Goal: Task Accomplishment & Management: Use online tool/utility

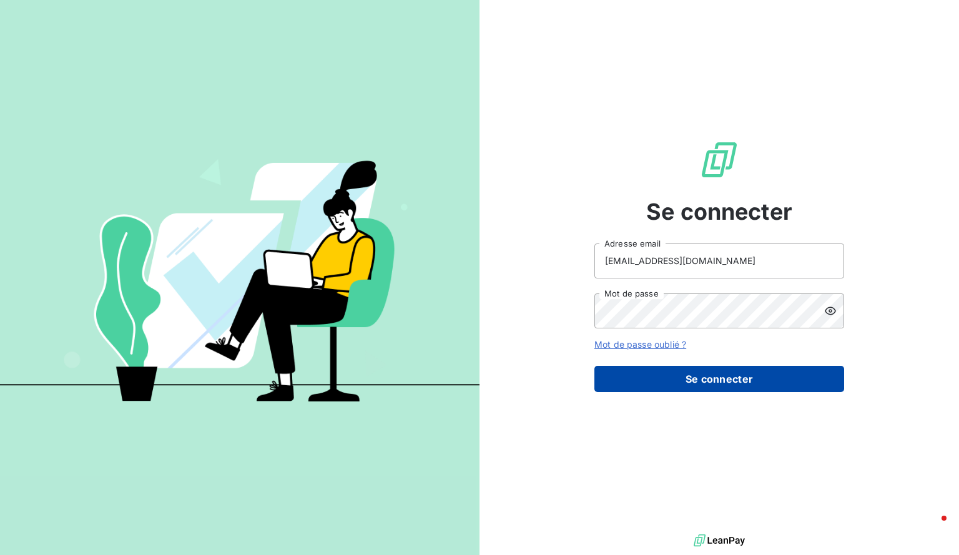
click at [652, 370] on button "Se connecter" at bounding box center [720, 379] width 250 height 26
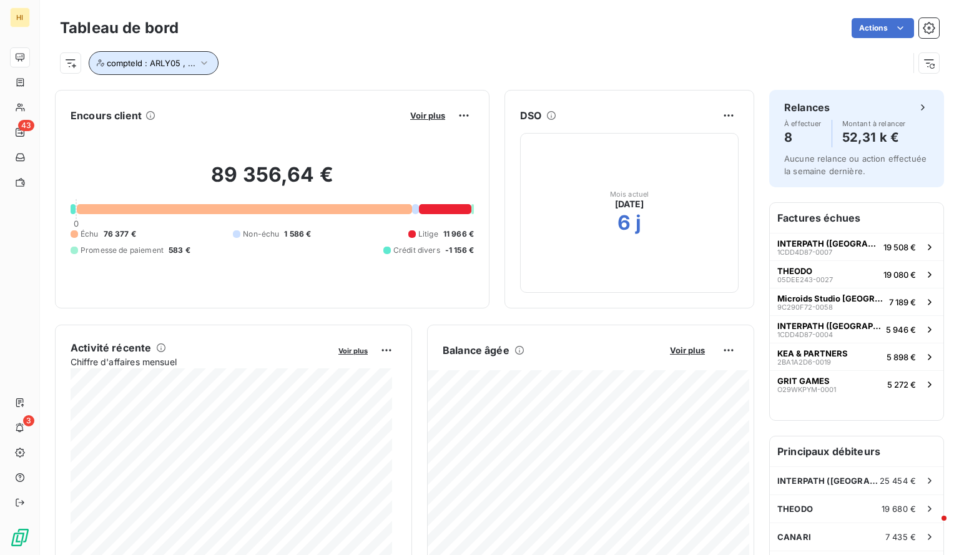
click at [198, 62] on icon "button" at bounding box center [204, 63] width 12 height 12
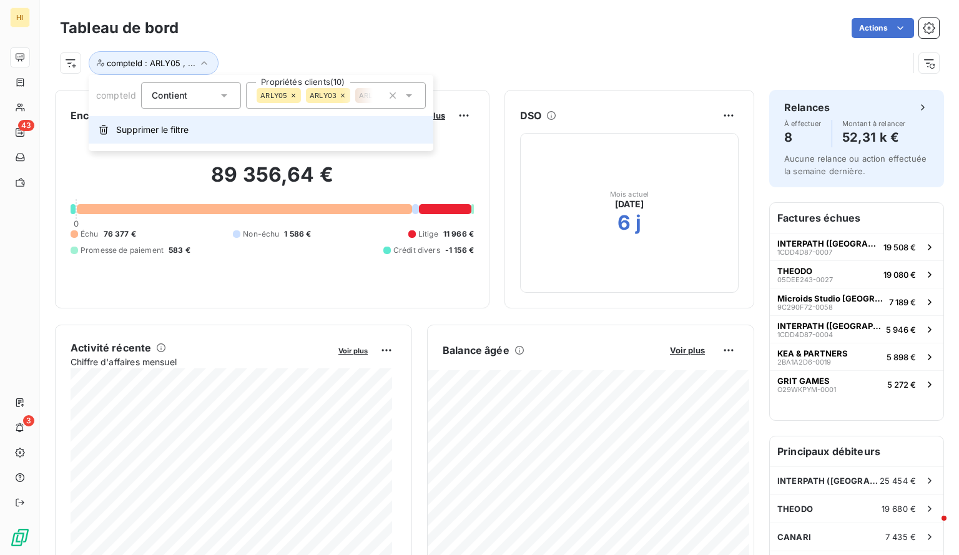
click at [154, 124] on span "Supprimer le filtre" at bounding box center [152, 130] width 72 height 12
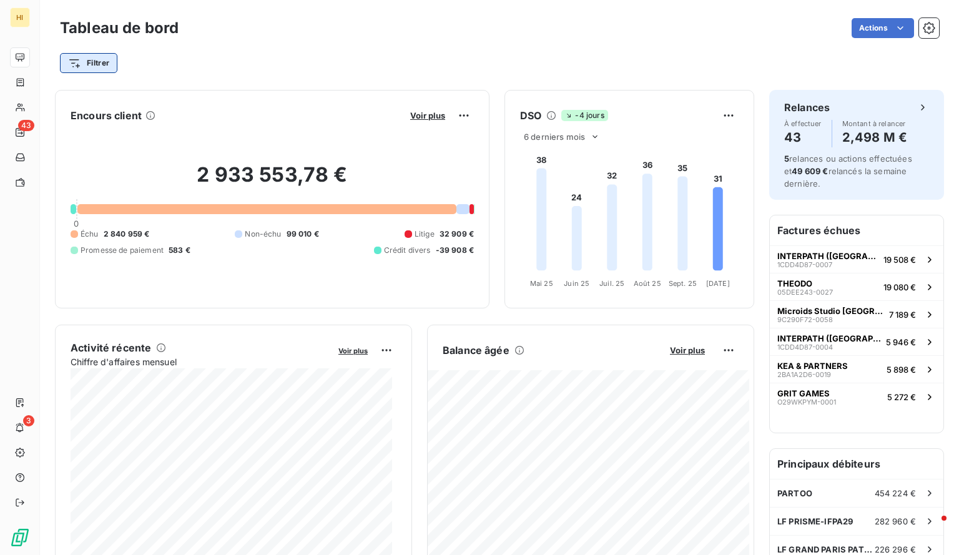
click at [96, 63] on html "HI 43 3 Tableau de bord Actions Filtrer Encours client Voir plus 2 933 553,78 €…" at bounding box center [479, 277] width 959 height 555
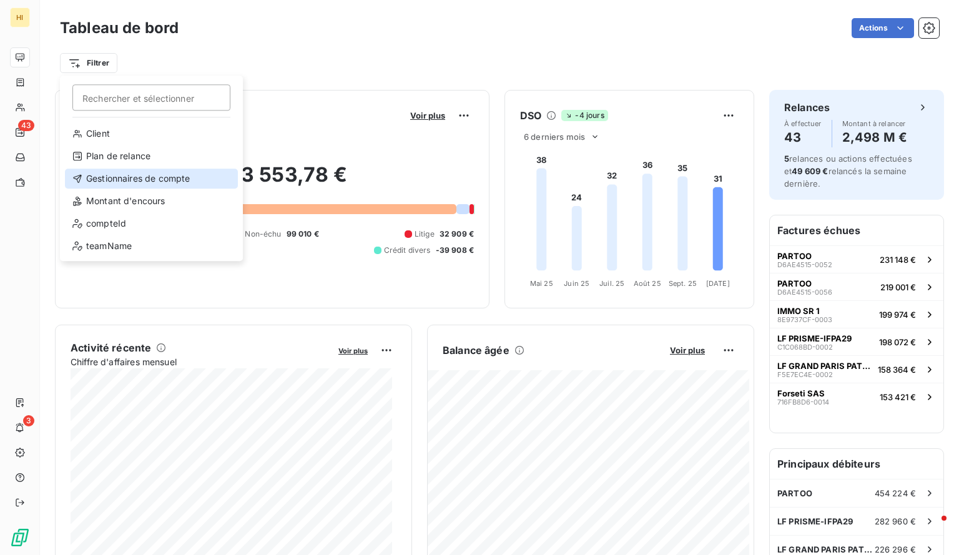
click at [148, 181] on div "Gestionnaires de compte" at bounding box center [151, 179] width 173 height 20
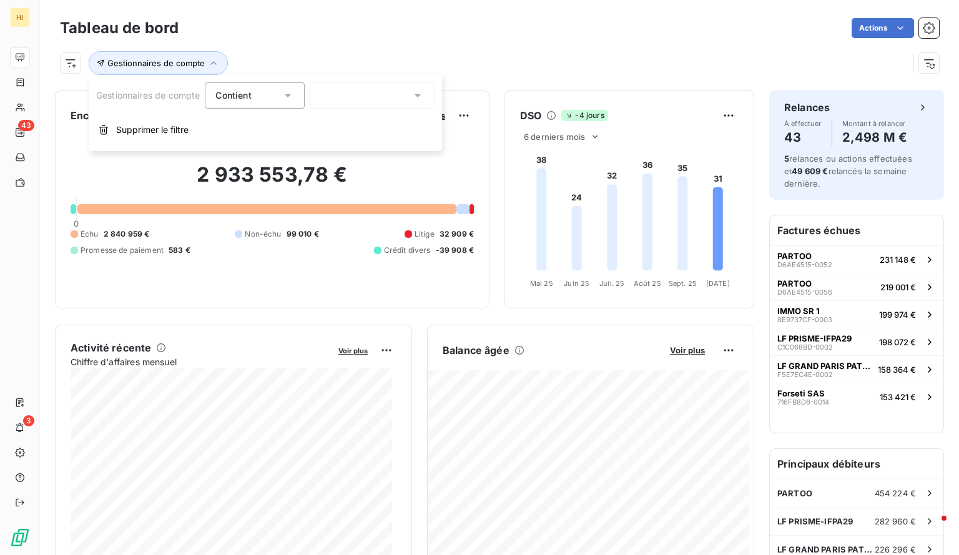
click at [343, 93] on div at bounding box center [372, 95] width 125 height 26
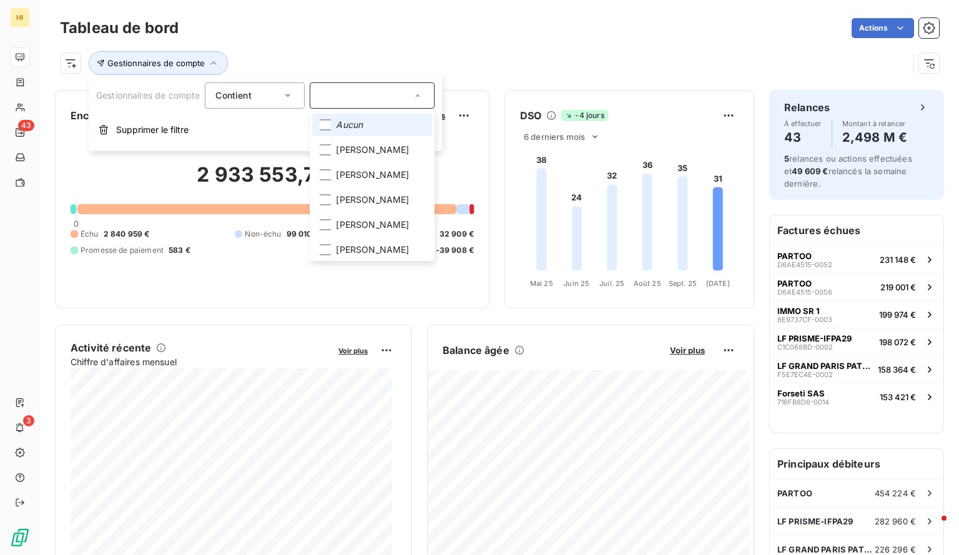
type input "N"
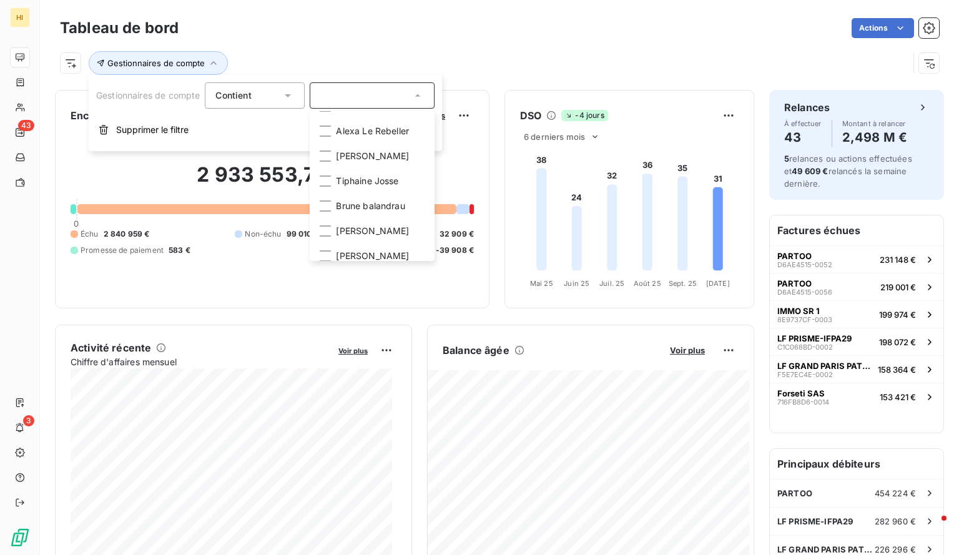
scroll to position [194, 0]
click at [374, 162] on span "[PERSON_NAME]" at bounding box center [372, 155] width 73 height 12
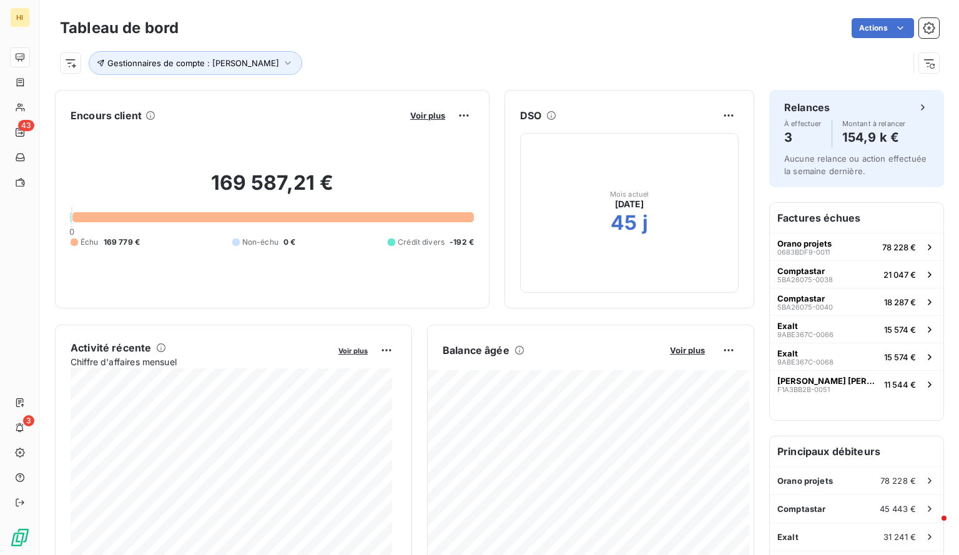
click at [508, 64] on div "Gestionnaires de compte : [PERSON_NAME]" at bounding box center [484, 63] width 849 height 24
click at [681, 348] on span "Voir plus" at bounding box center [687, 350] width 35 height 10
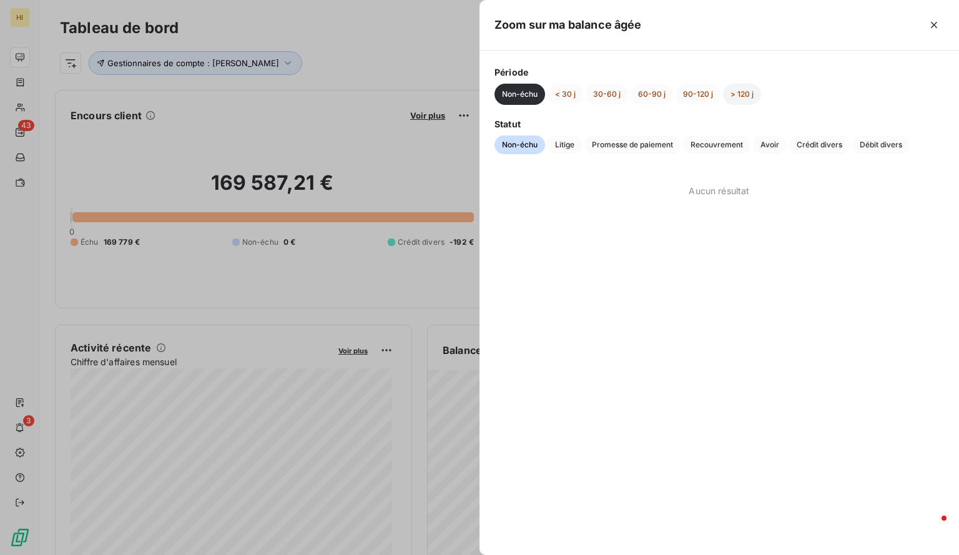
click at [737, 97] on button "> 120 j" at bounding box center [742, 94] width 38 height 21
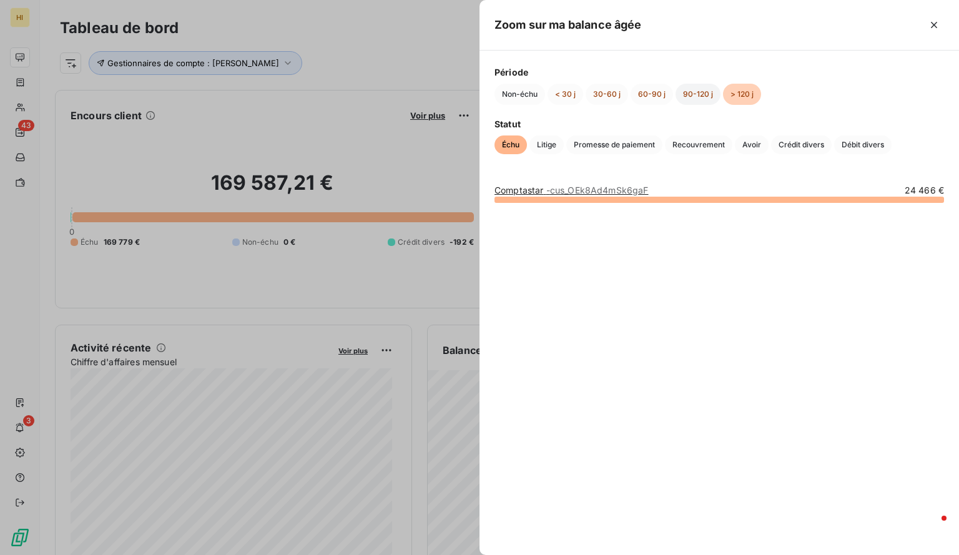
click at [700, 92] on button "90-120 j" at bounding box center [698, 94] width 45 height 21
click at [646, 93] on button "60-90 j" at bounding box center [652, 94] width 42 height 21
click at [598, 97] on button "30-60 j" at bounding box center [607, 94] width 42 height 21
click at [565, 92] on button "< 30 j" at bounding box center [566, 94] width 36 height 21
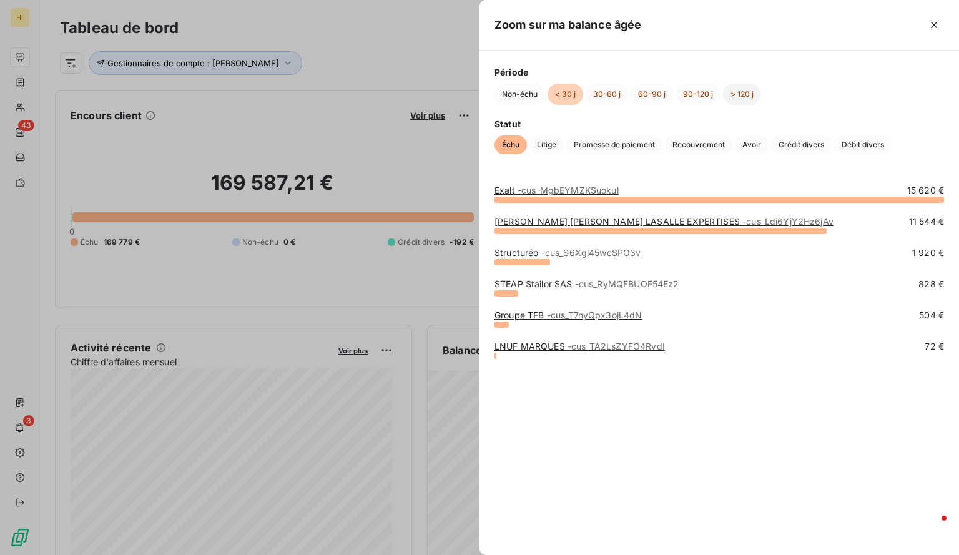
click at [743, 96] on button "> 120 j" at bounding box center [742, 94] width 38 height 21
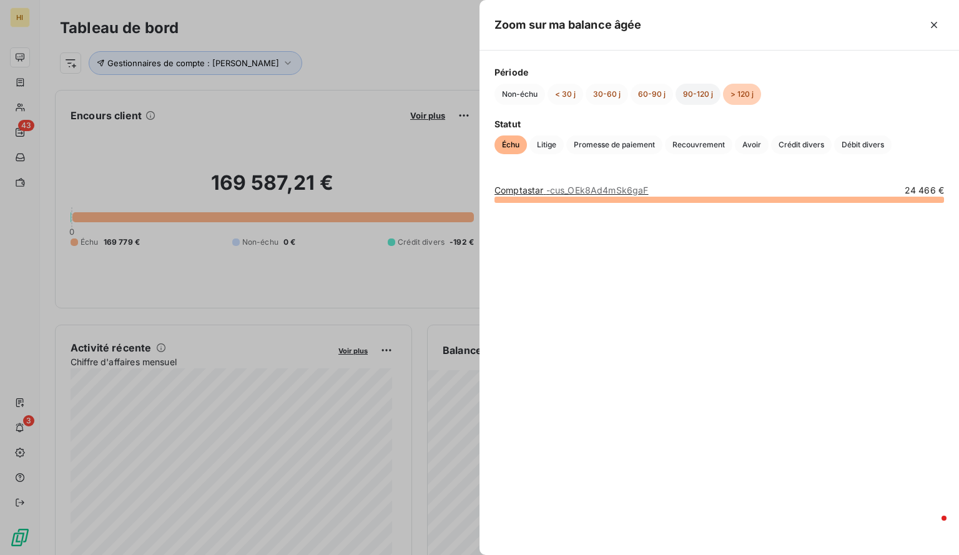
click at [689, 90] on button "90-120 j" at bounding box center [698, 94] width 45 height 21
click at [631, 96] on button "60-90 j" at bounding box center [652, 94] width 42 height 21
click at [607, 92] on button "30-60 j" at bounding box center [607, 94] width 42 height 21
click at [570, 96] on button "< 30 j" at bounding box center [566, 94] width 36 height 21
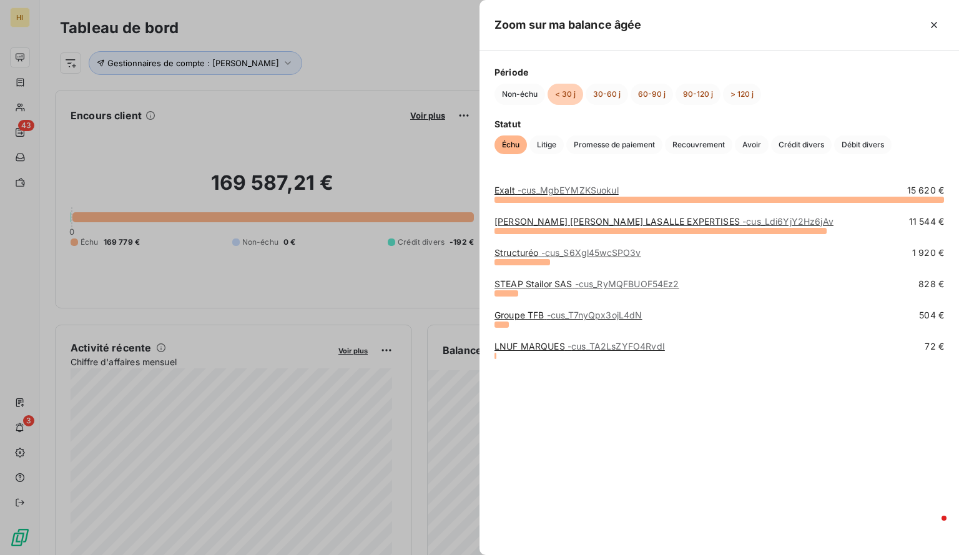
click at [301, 106] on div at bounding box center [479, 277] width 959 height 555
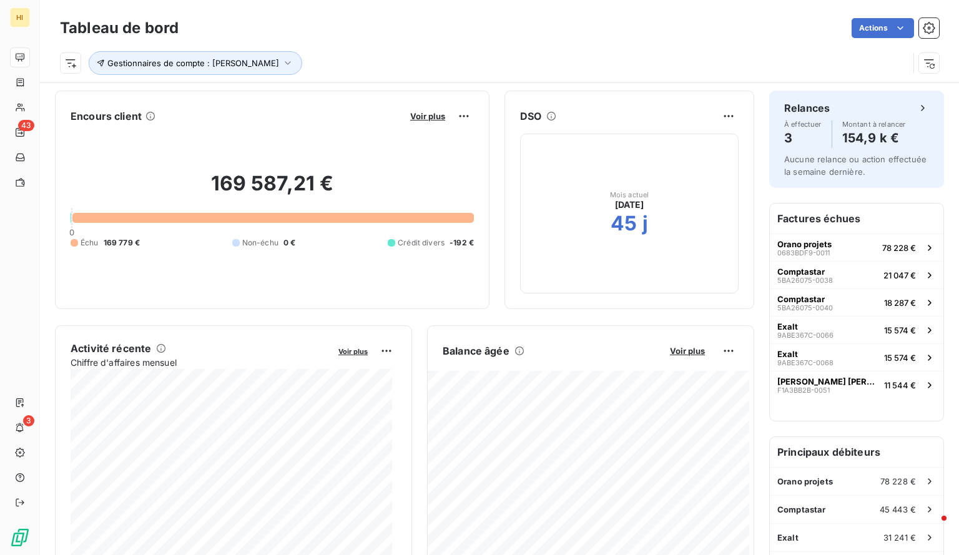
scroll to position [0, 0]
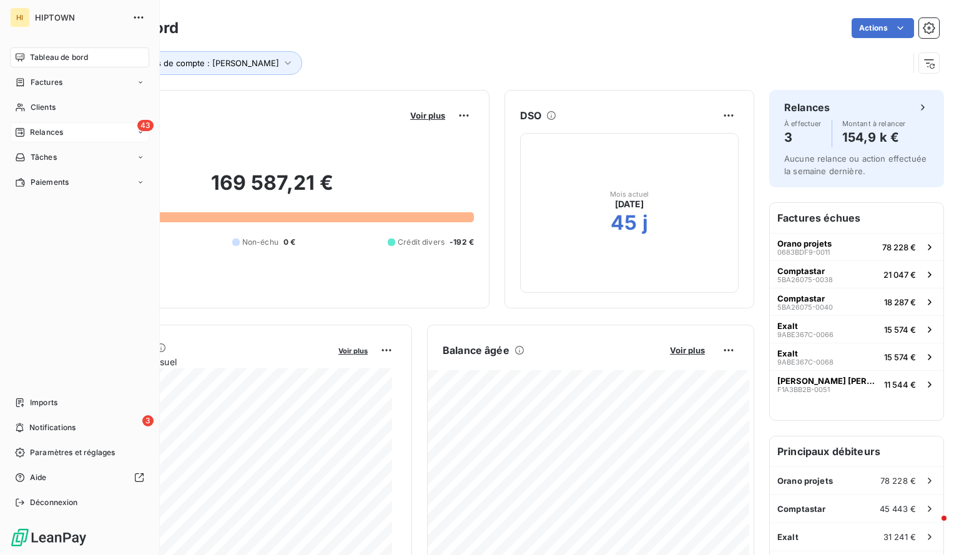
click at [66, 131] on div "43 Relances" at bounding box center [79, 132] width 139 height 20
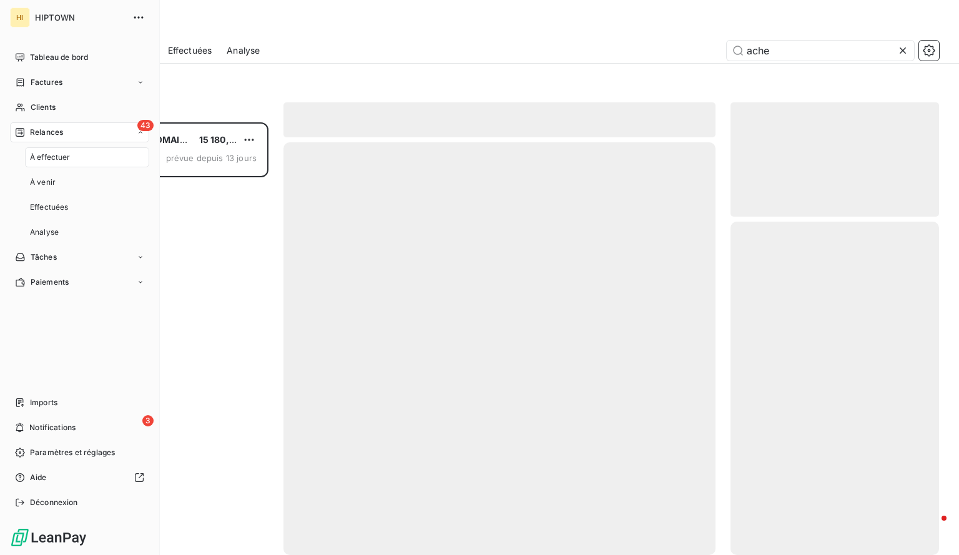
scroll to position [424, 199]
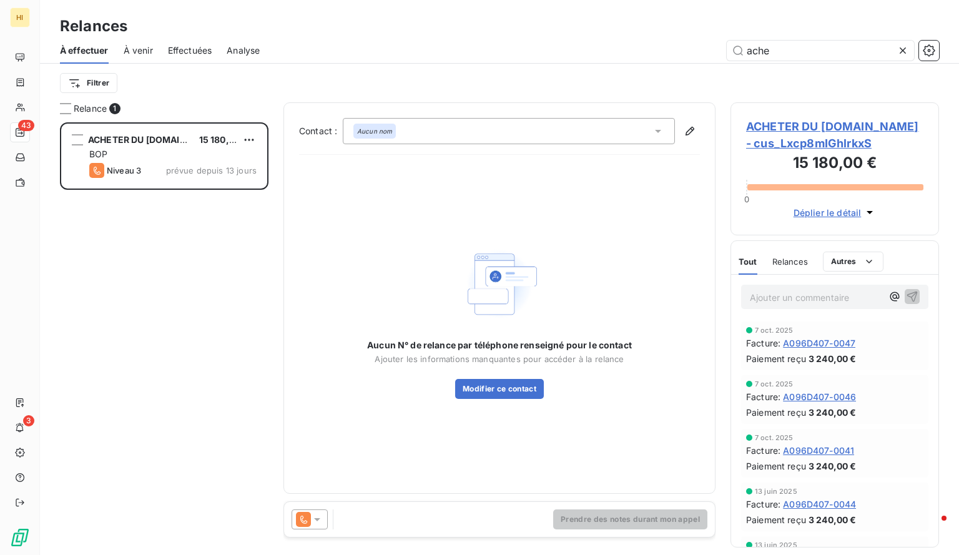
click at [139, 56] on span "À venir" at bounding box center [138, 50] width 29 height 12
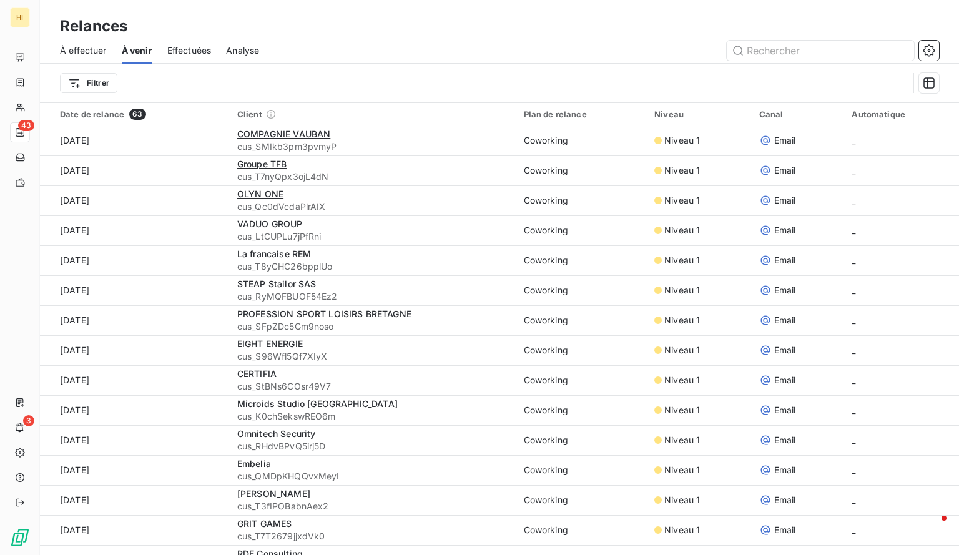
click at [181, 56] on span "Effectuées" at bounding box center [189, 50] width 44 height 12
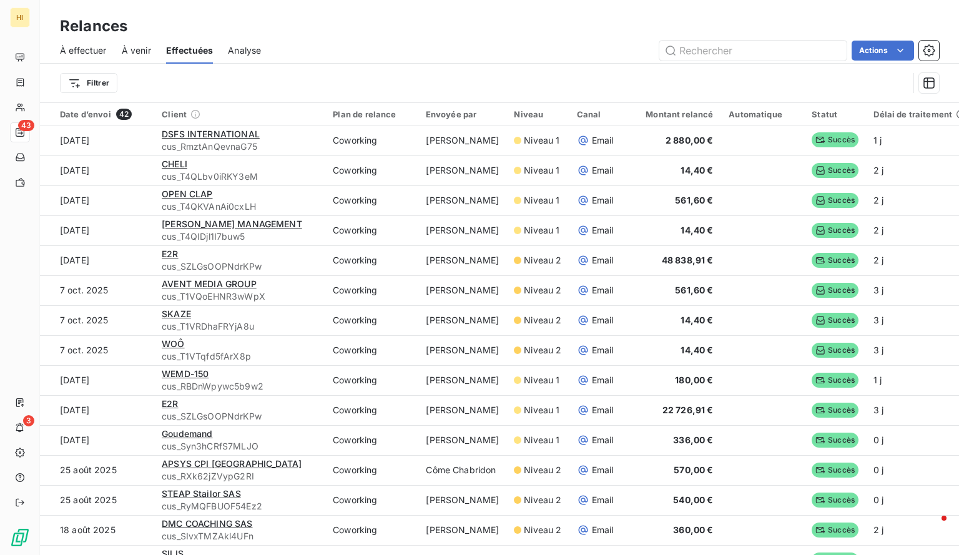
click at [252, 49] on span "Analyse" at bounding box center [244, 50] width 33 height 12
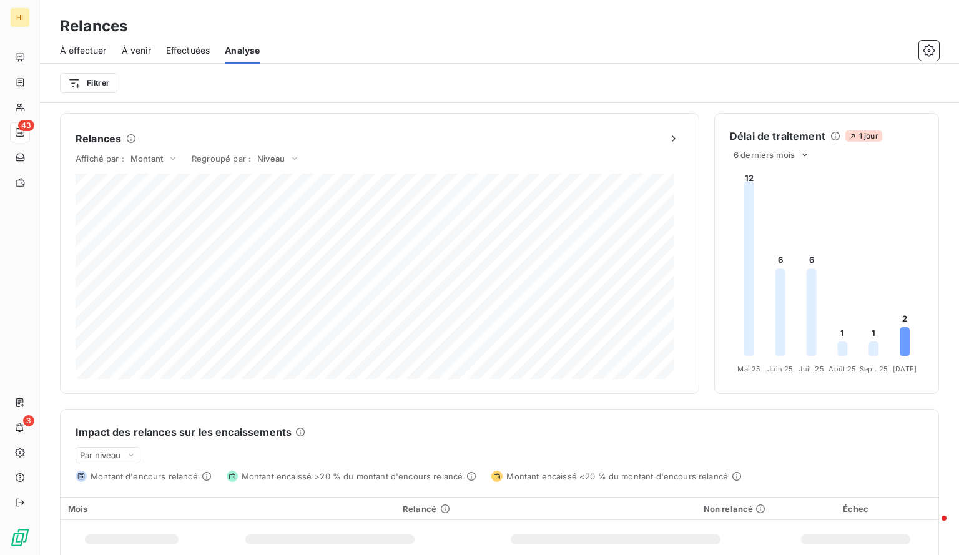
click at [97, 52] on span "À effectuer" at bounding box center [83, 50] width 47 height 12
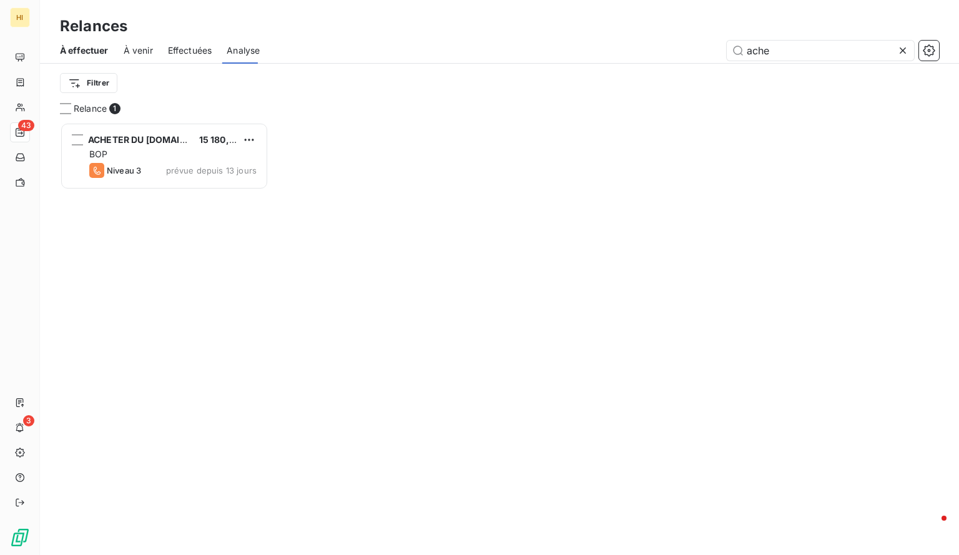
scroll to position [424, 199]
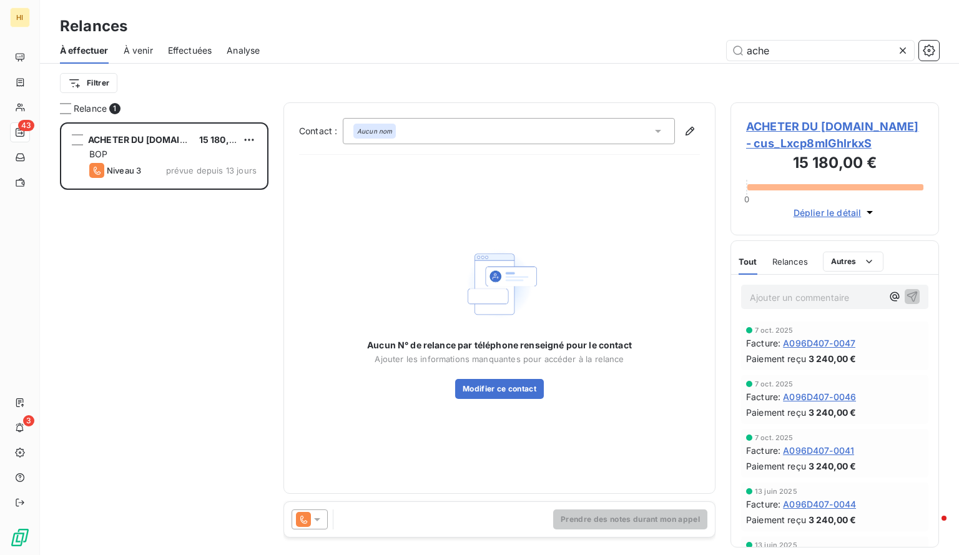
click at [165, 42] on div "À effectuer À venir Effectuées Analyse ache" at bounding box center [499, 50] width 919 height 26
click at [197, 52] on span "Effectuées" at bounding box center [190, 50] width 44 height 12
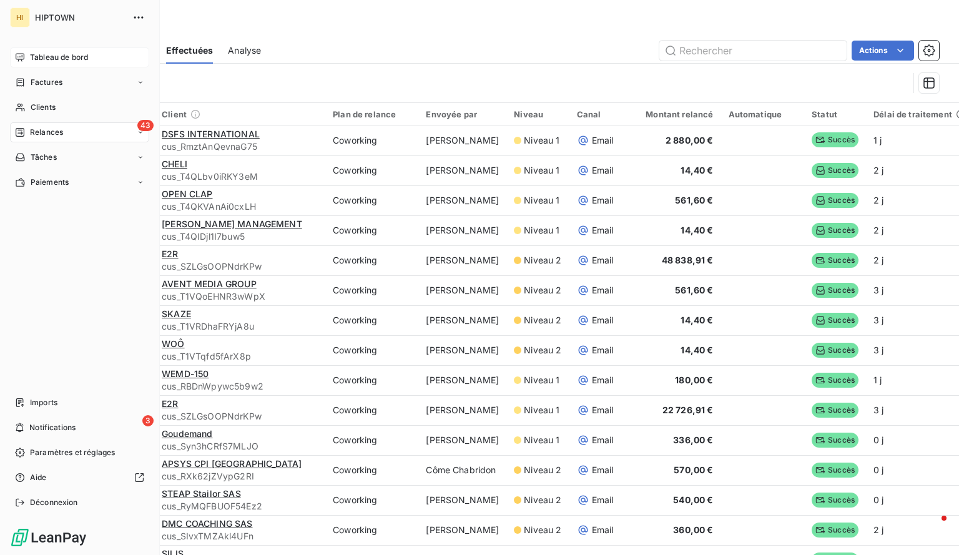
click at [52, 49] on div "Tableau de bord" at bounding box center [79, 57] width 139 height 20
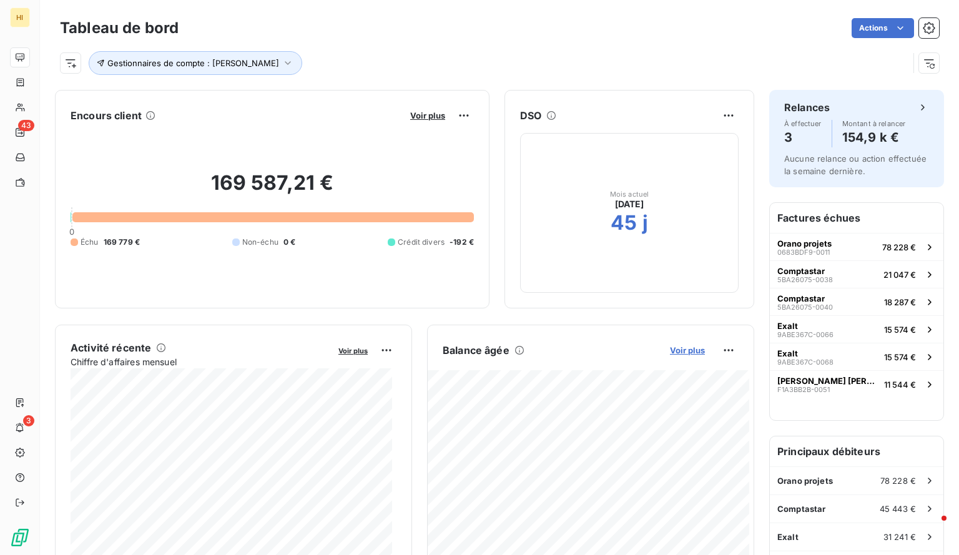
click at [673, 350] on span "Voir plus" at bounding box center [687, 350] width 35 height 10
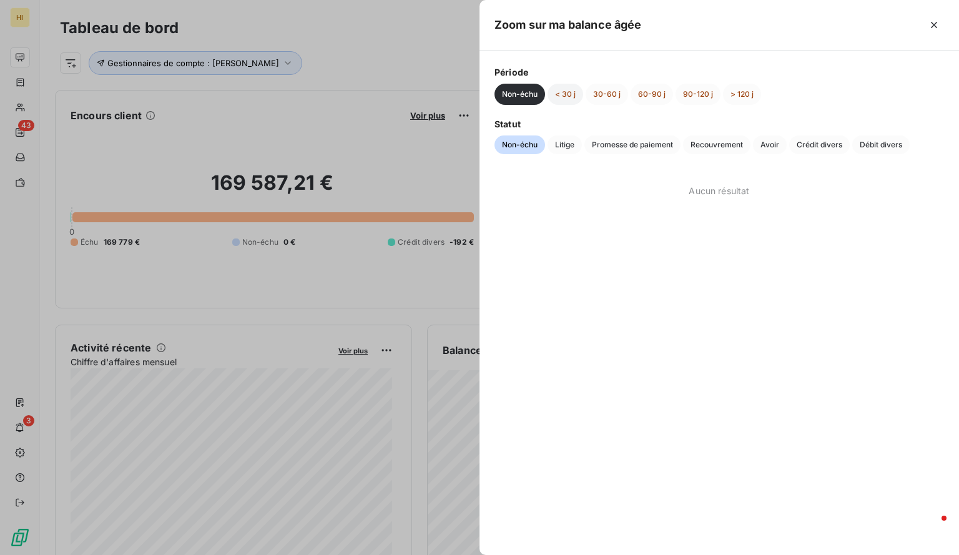
click at [567, 92] on button "< 30 j" at bounding box center [566, 94] width 36 height 21
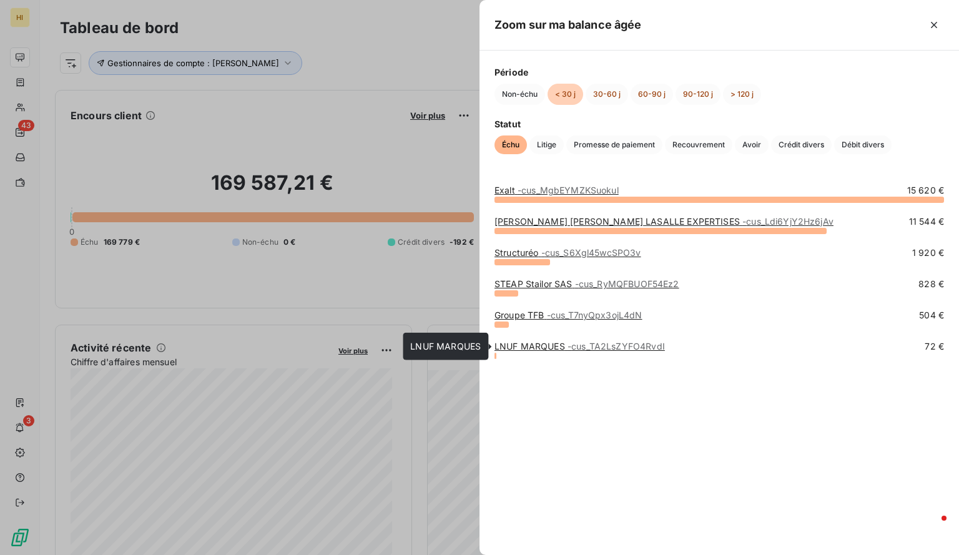
click at [563, 347] on link "LNUF MARQUES - cus_TA2LsZYFO4RvdI" at bounding box center [580, 346] width 171 height 11
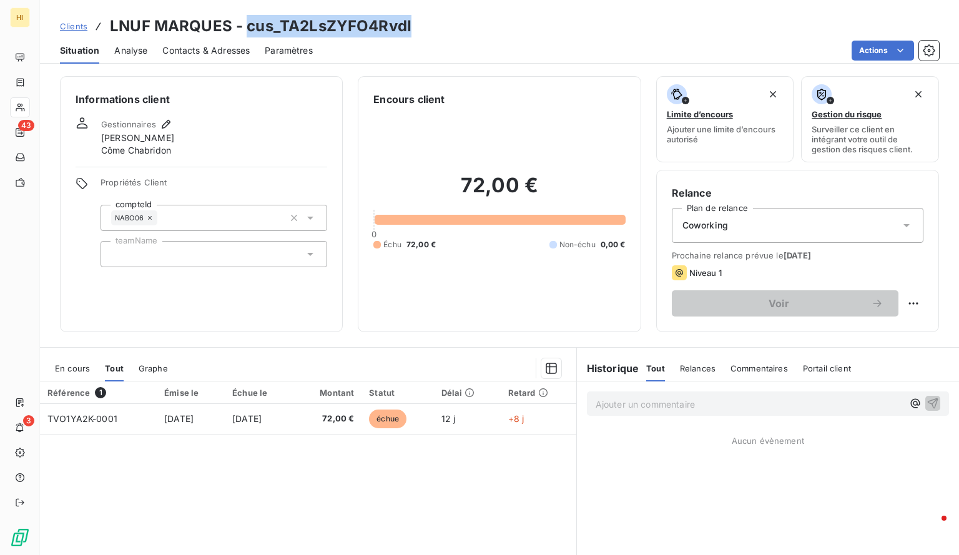
drag, startPoint x: 420, startPoint y: 21, endPoint x: 247, endPoint y: 24, distance: 172.4
click at [247, 24] on div "Clients LNUF MARQUES - cus_TA2LsZYFO4RvdI" at bounding box center [499, 26] width 919 height 22
copy h3 "cus_TA2LsZYFO4RvdI"
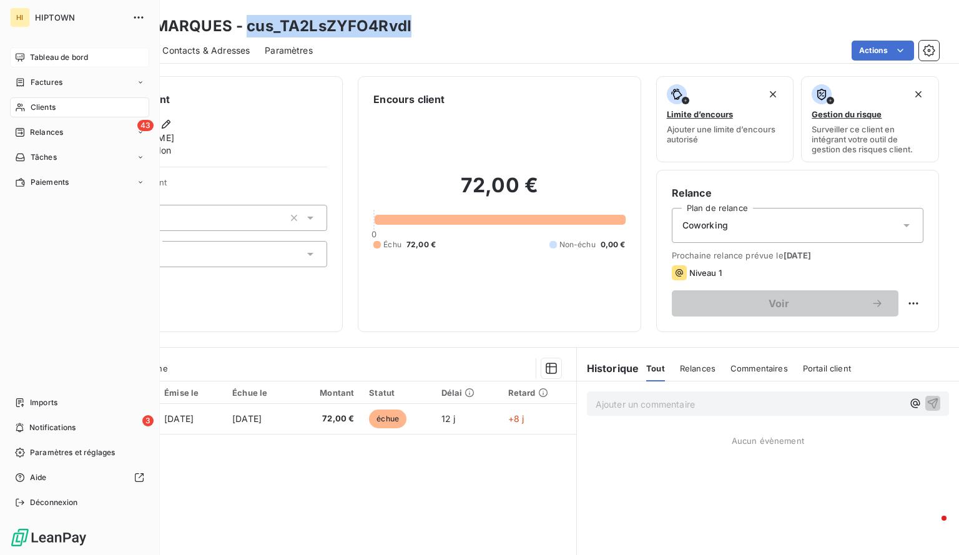
click at [72, 55] on span "Tableau de bord" at bounding box center [59, 57] width 58 height 11
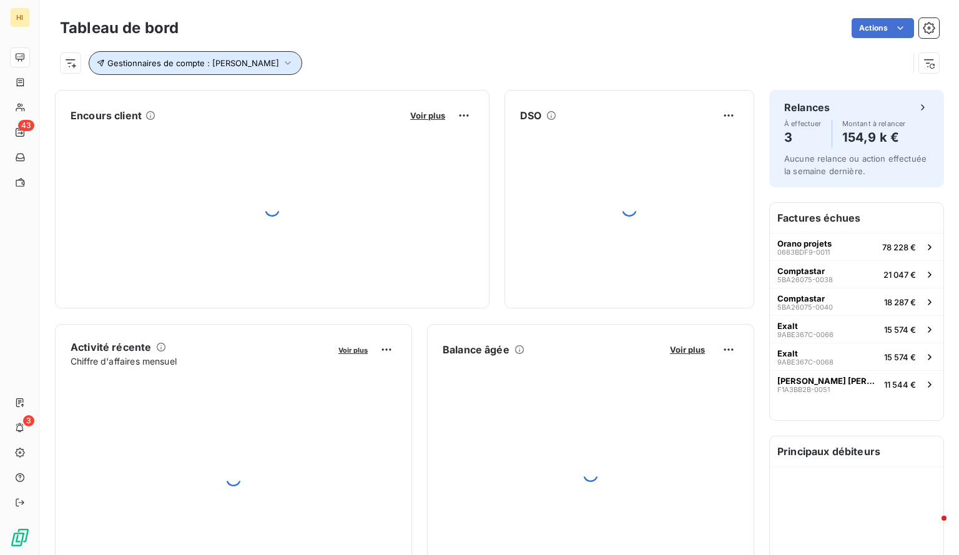
click at [294, 64] on icon "button" at bounding box center [288, 63] width 12 height 12
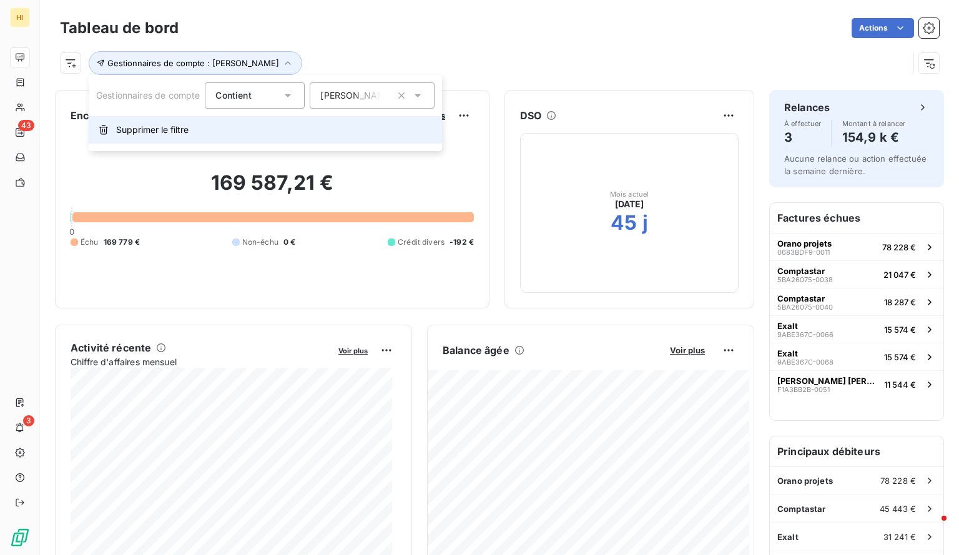
click at [179, 131] on span "Supprimer le filtre" at bounding box center [152, 130] width 72 height 12
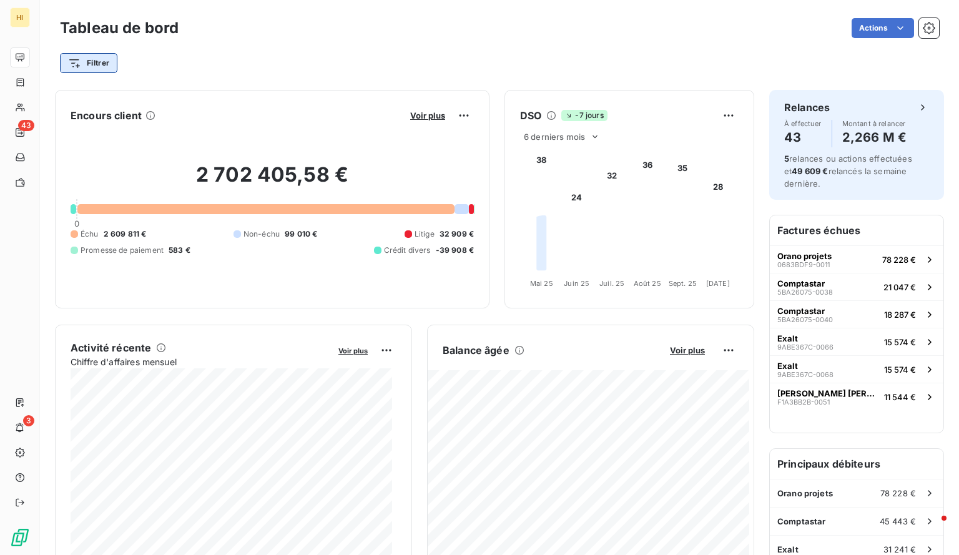
click at [100, 67] on html "HI 43 3 Tableau de bord Actions Filtrer Encours client Voir plus 2 702 405,58 €…" at bounding box center [479, 277] width 959 height 555
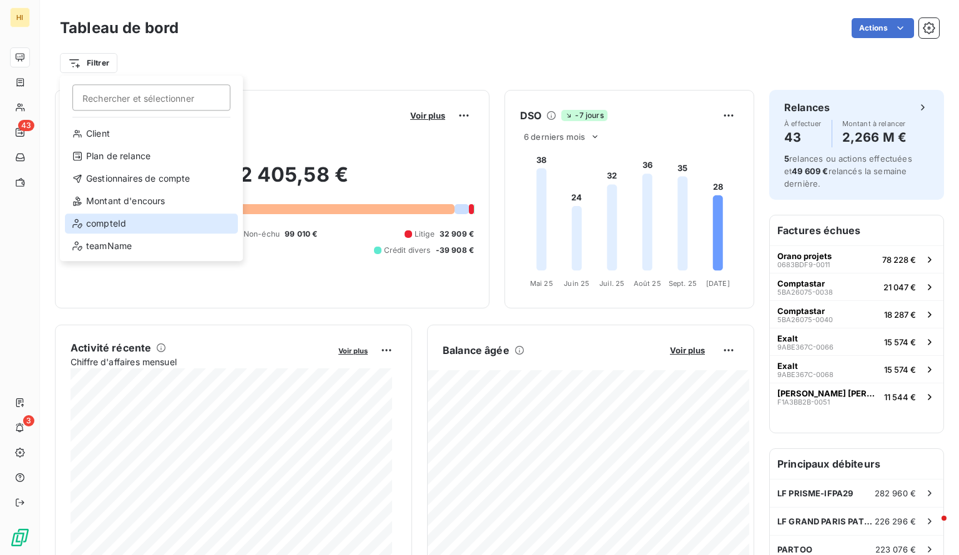
click at [152, 221] on div "compteId" at bounding box center [151, 224] width 173 height 20
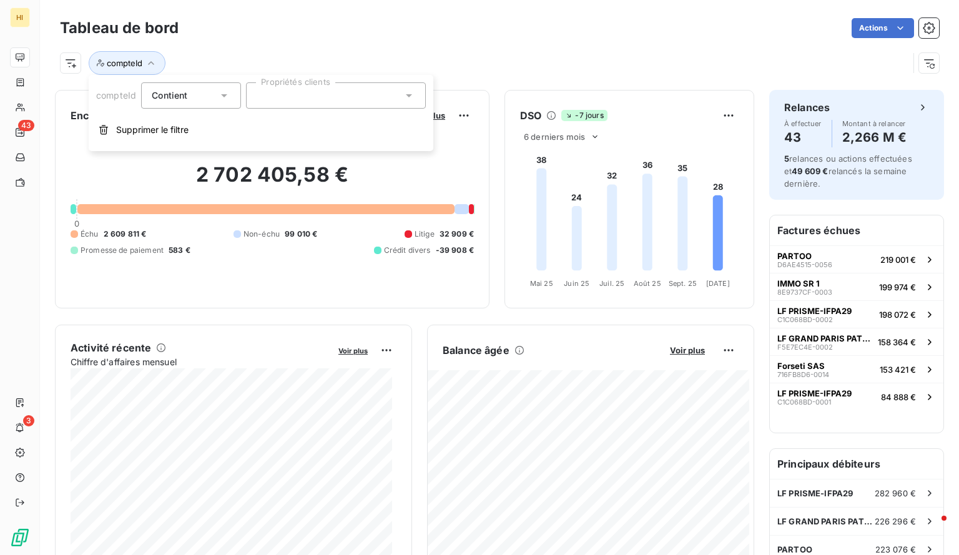
click at [268, 96] on div at bounding box center [336, 95] width 180 height 26
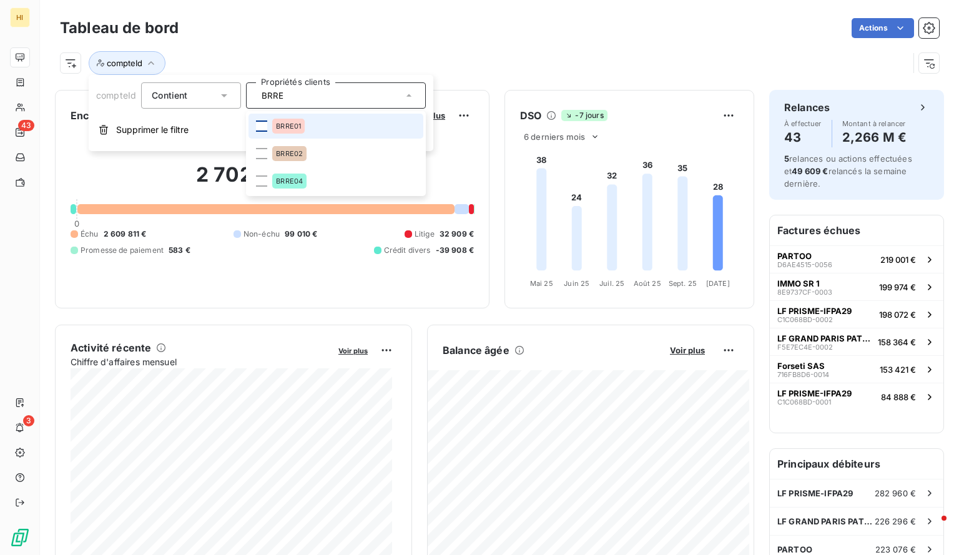
type input "BRRE"
click at [256, 124] on div at bounding box center [261, 126] width 11 height 11
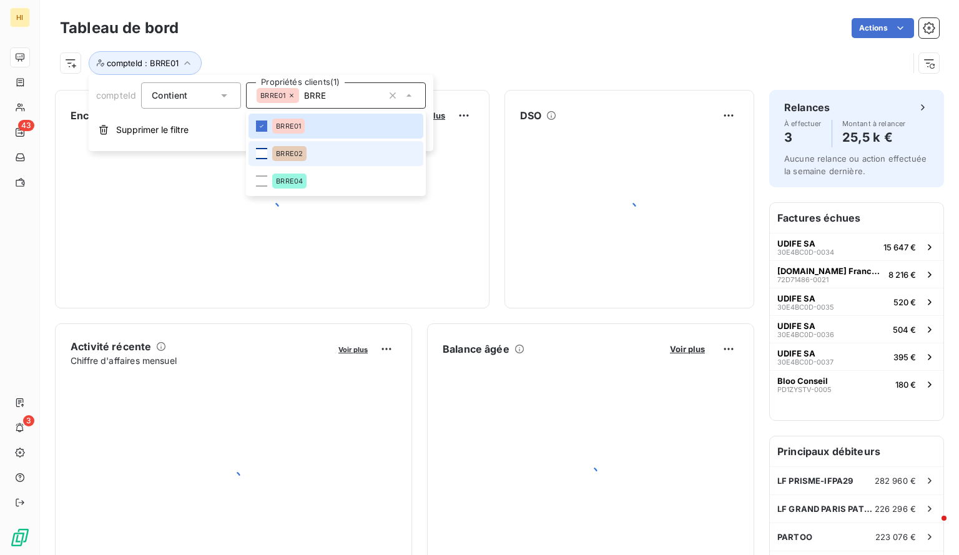
click at [265, 159] on div at bounding box center [261, 153] width 11 height 11
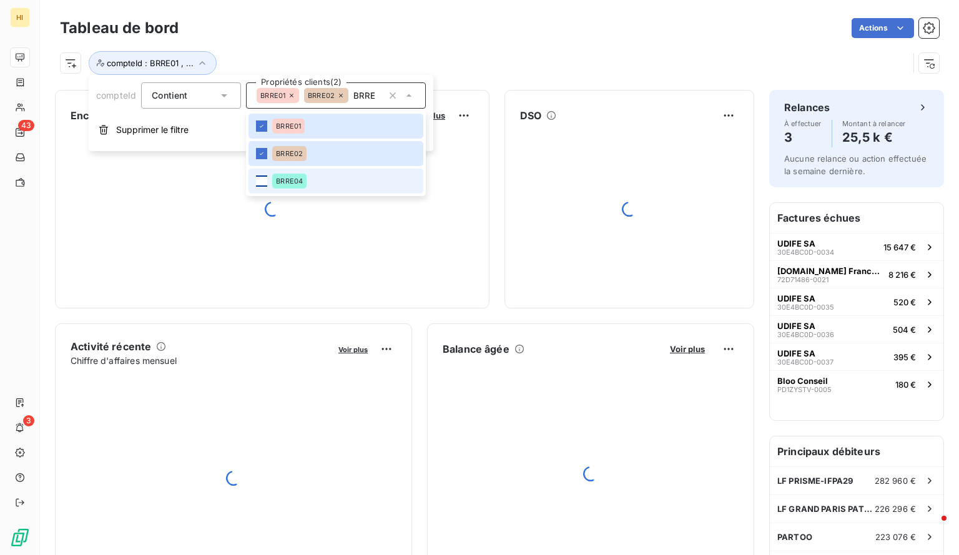
click at [260, 179] on div at bounding box center [261, 181] width 11 height 11
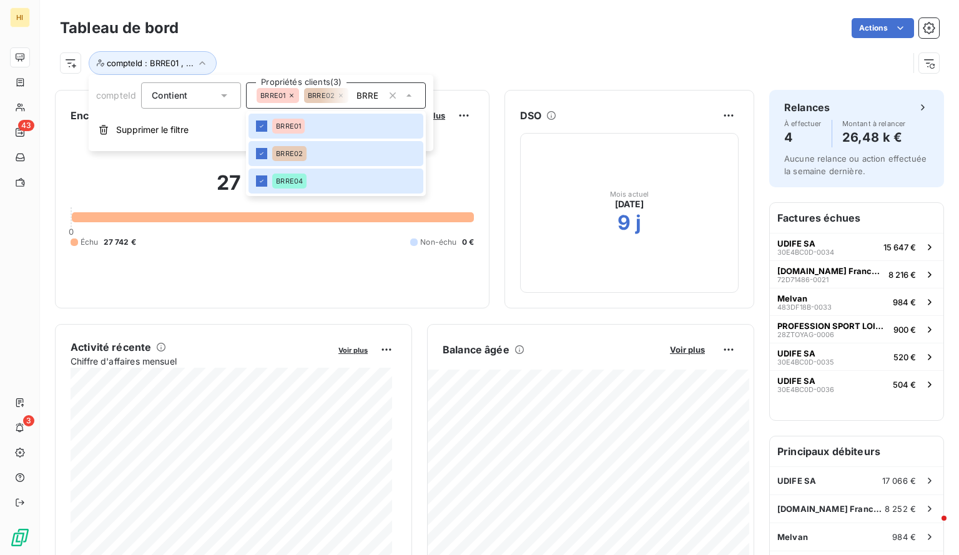
click at [465, 42] on div "compteId : BRRE01 , ..." at bounding box center [500, 58] width 880 height 34
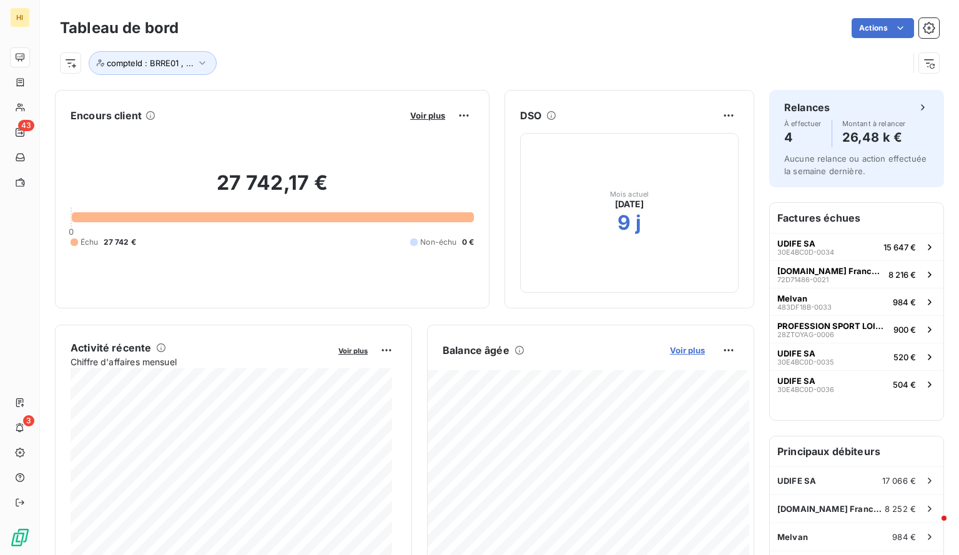
click at [684, 350] on span "Voir plus" at bounding box center [687, 350] width 35 height 10
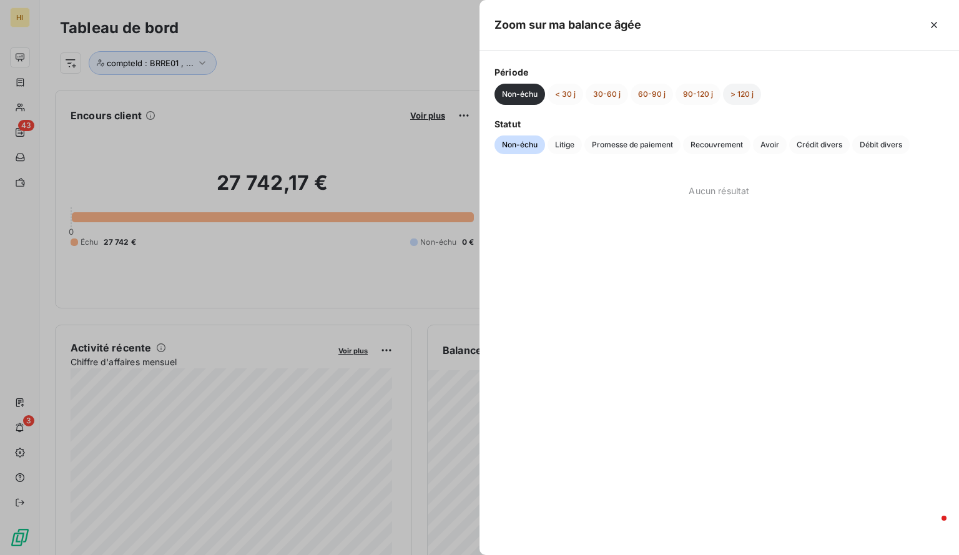
click at [736, 89] on button "> 120 j" at bounding box center [742, 94] width 38 height 21
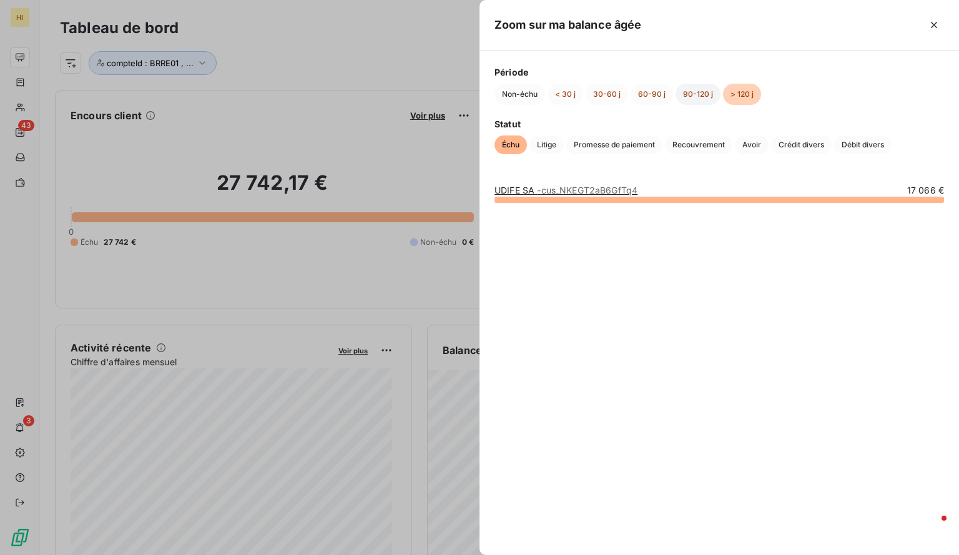
click at [705, 91] on button "90-120 j" at bounding box center [698, 94] width 45 height 21
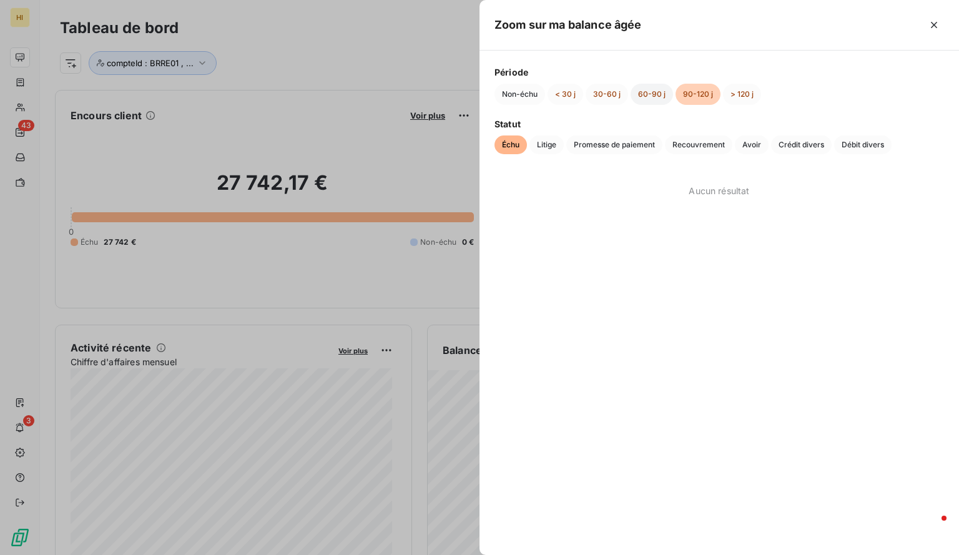
click at [658, 93] on button "60-90 j" at bounding box center [652, 94] width 42 height 21
click at [592, 92] on button "30-60 j" at bounding box center [607, 94] width 42 height 21
click at [556, 94] on button "< 30 j" at bounding box center [566, 94] width 36 height 21
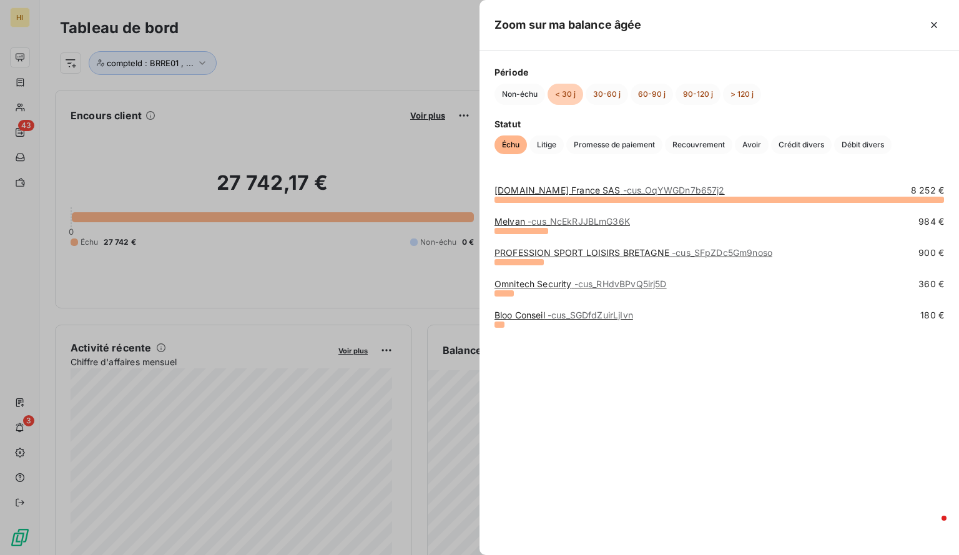
click at [306, 121] on div at bounding box center [479, 277] width 959 height 555
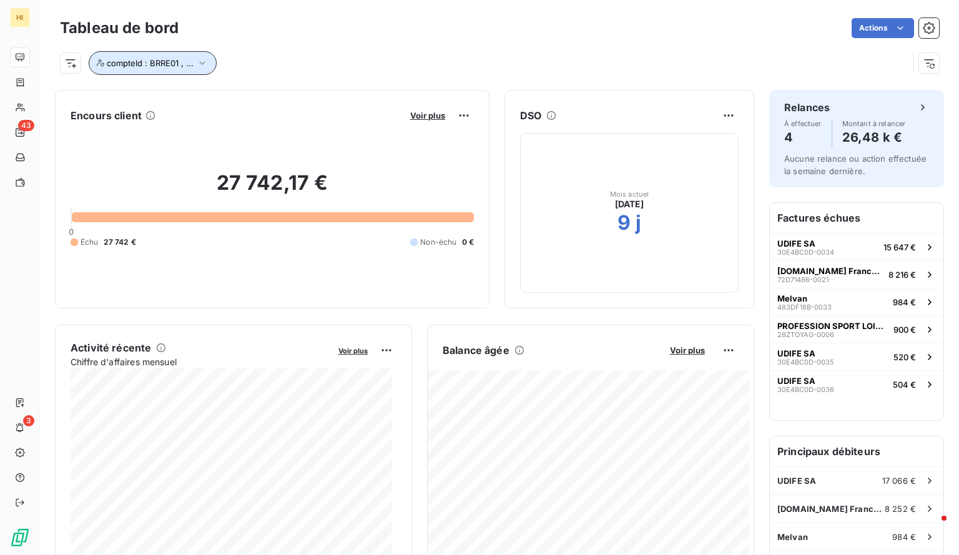
click at [207, 62] on icon "button" at bounding box center [202, 63] width 12 height 12
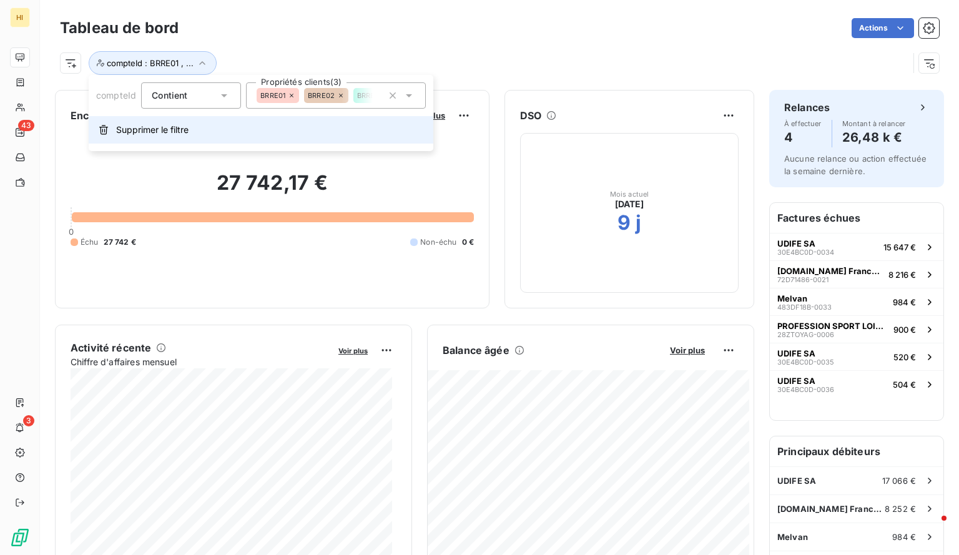
click at [161, 136] on span "Supprimer le filtre" at bounding box center [152, 130] width 72 height 12
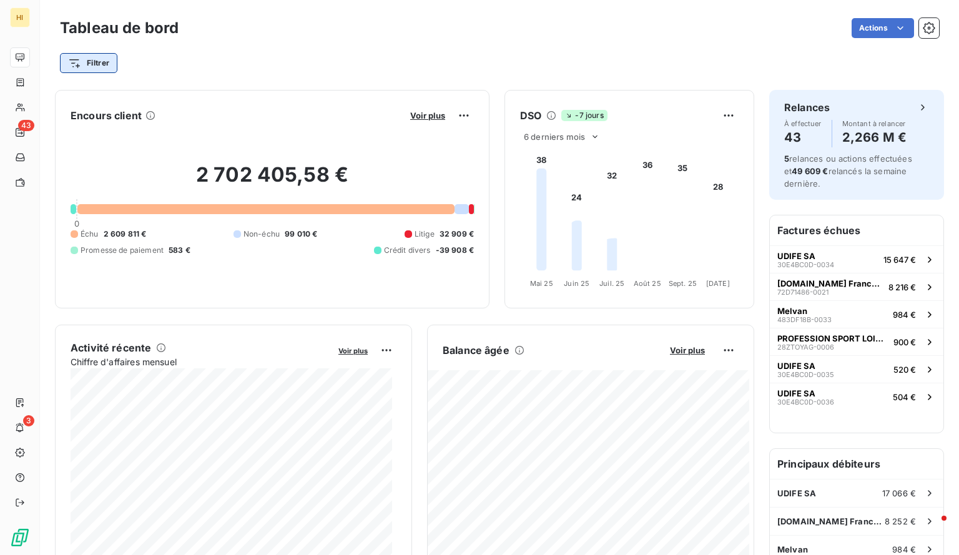
click at [94, 64] on html "HI 43 3 Tableau de bord Actions Filtrer Encours client Voir plus 2 702 405,58 €…" at bounding box center [479, 277] width 959 height 555
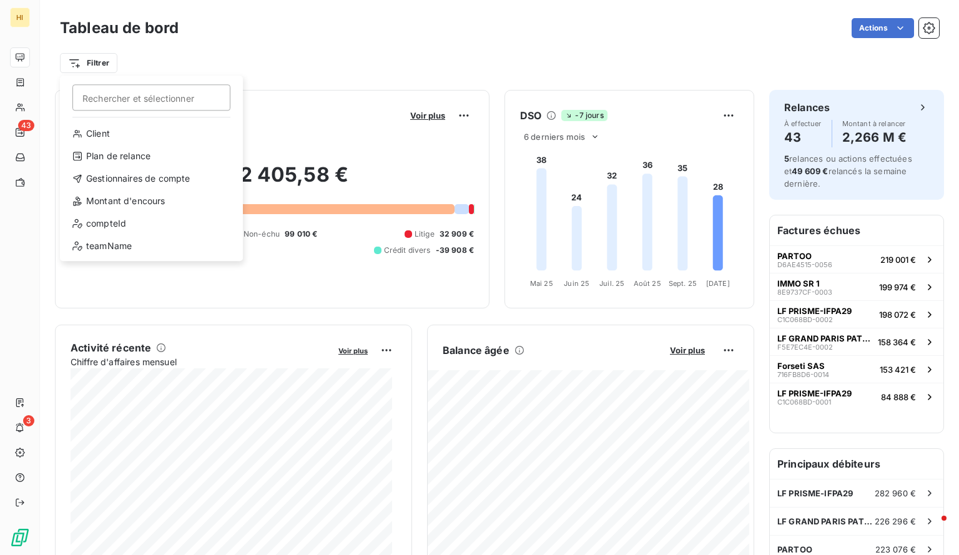
click at [237, 52] on html "HI 43 3 Tableau de bord Actions Filtrer Rechercher et sélectionner Client Plan …" at bounding box center [479, 277] width 959 height 555
click at [102, 59] on html "HI 43 3 Tableau de bord Actions Filtrer Rechercher et sélectionner Client Plan …" at bounding box center [479, 277] width 959 height 555
click at [137, 227] on div "compteId" at bounding box center [151, 224] width 173 height 20
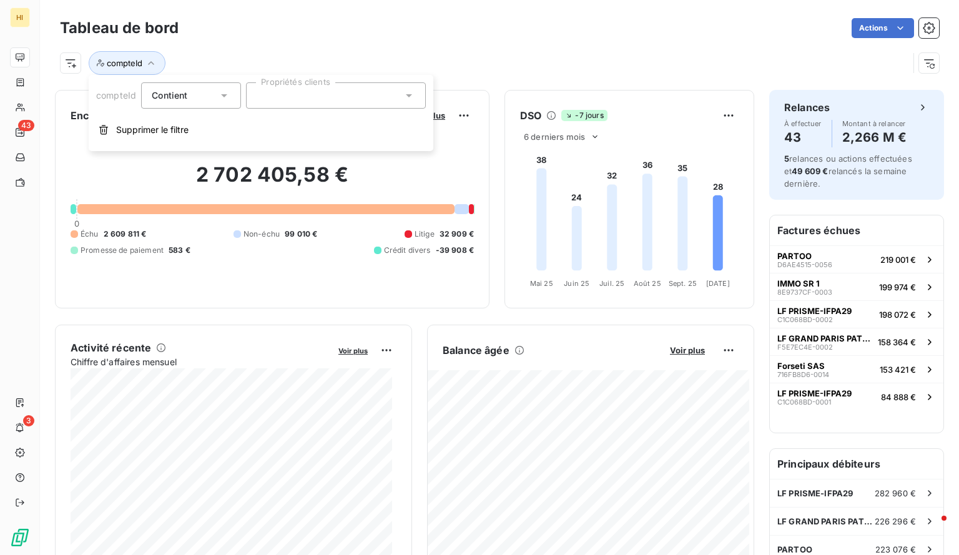
click at [347, 94] on div at bounding box center [336, 95] width 180 height 26
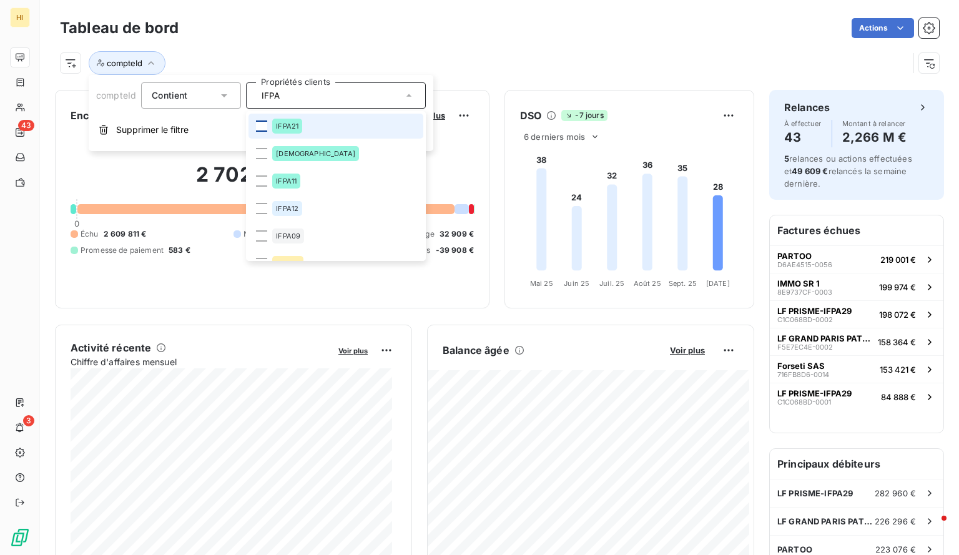
type input "IFPA"
click at [259, 125] on div at bounding box center [261, 126] width 11 height 11
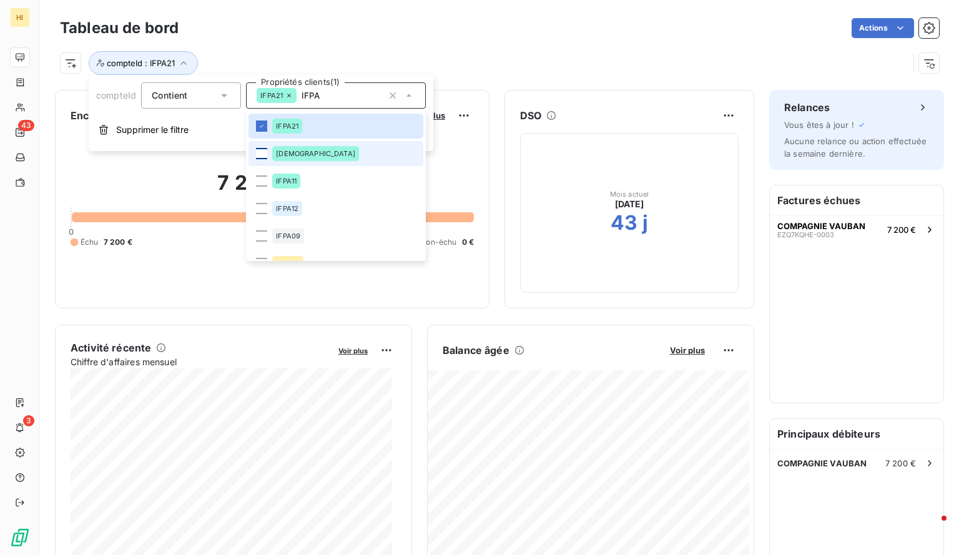
click at [262, 150] on div at bounding box center [261, 153] width 11 height 11
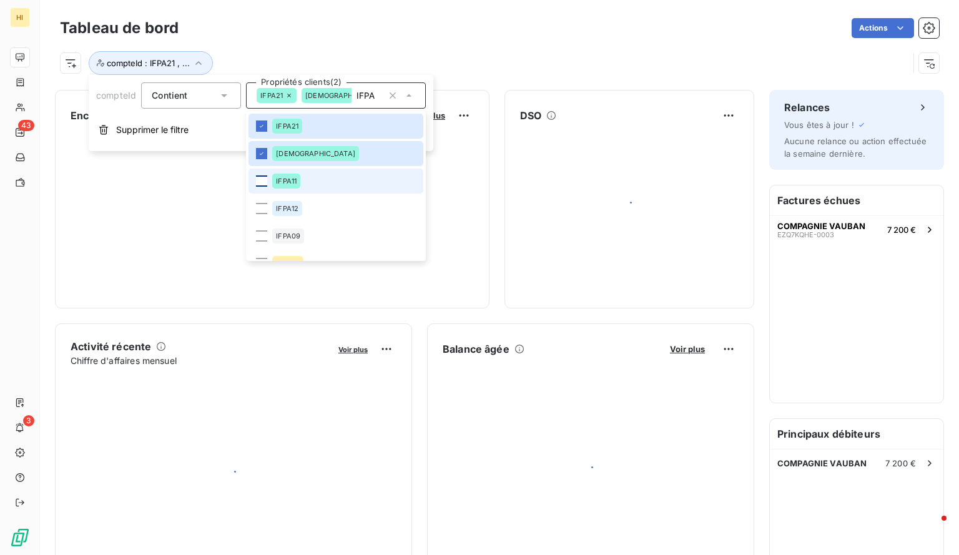
click at [260, 186] on div at bounding box center [261, 181] width 11 height 11
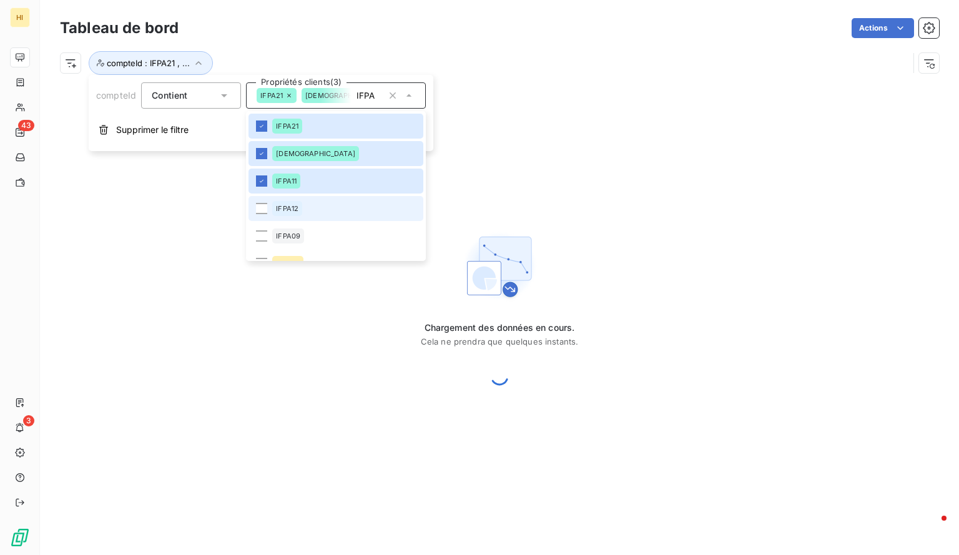
click at [264, 214] on li "IFPA12" at bounding box center [336, 208] width 175 height 25
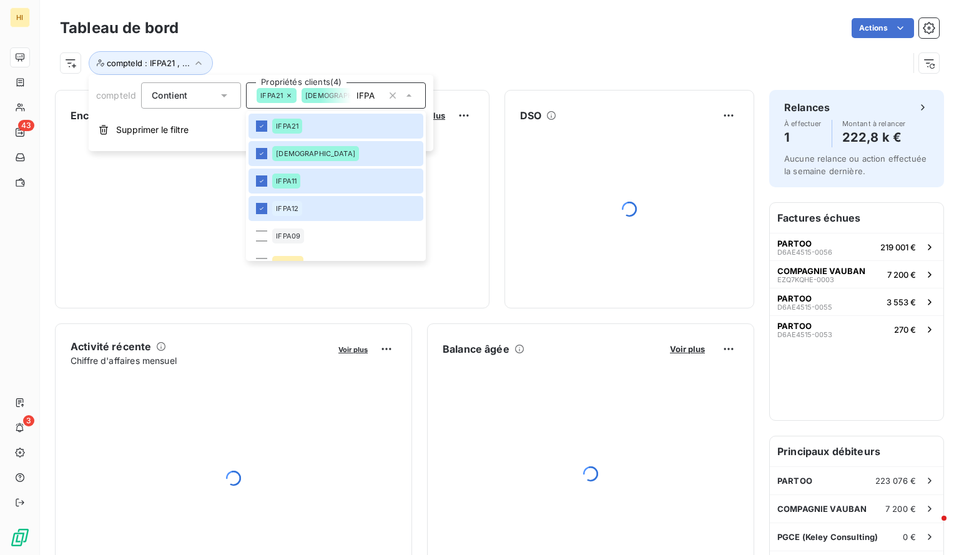
scroll to position [48, 0]
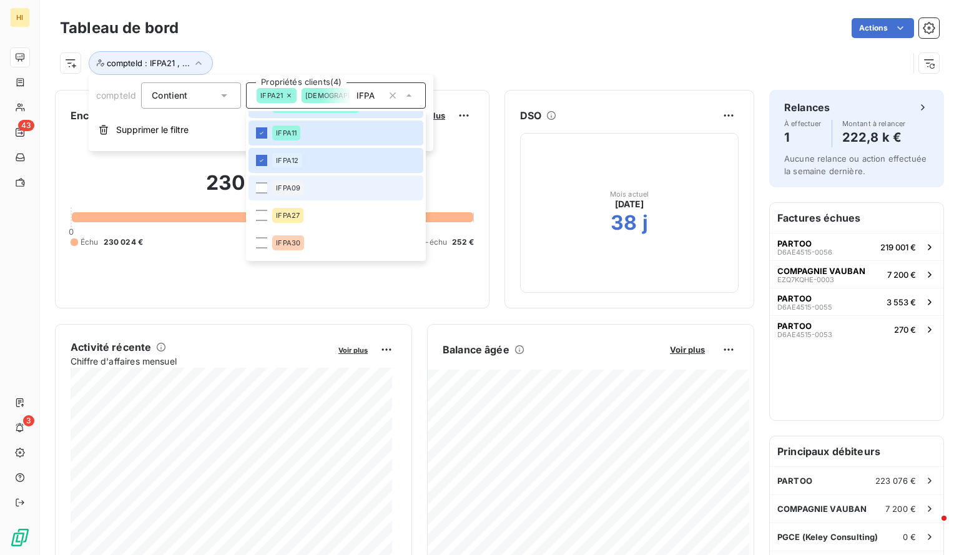
click at [265, 193] on li "IFPA09" at bounding box center [336, 188] width 175 height 25
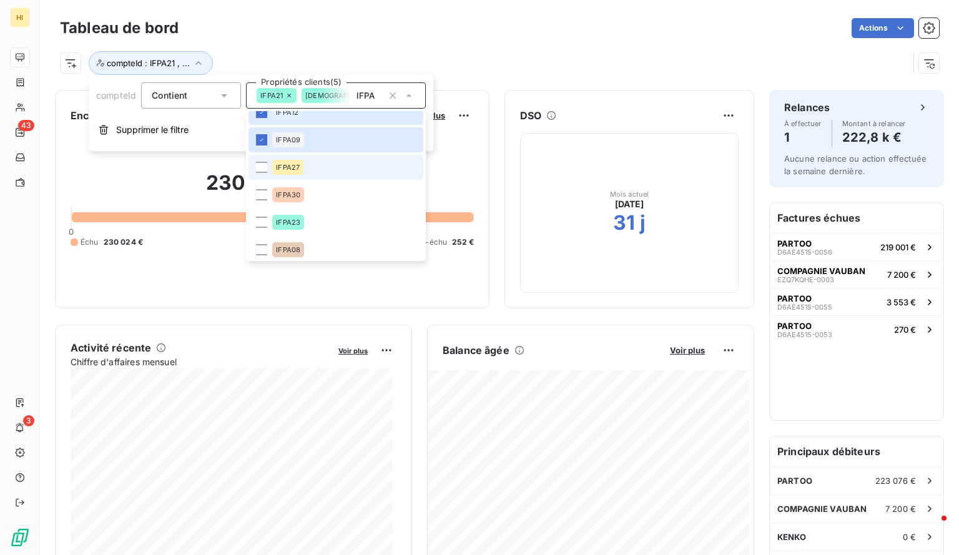
scroll to position [106, 0]
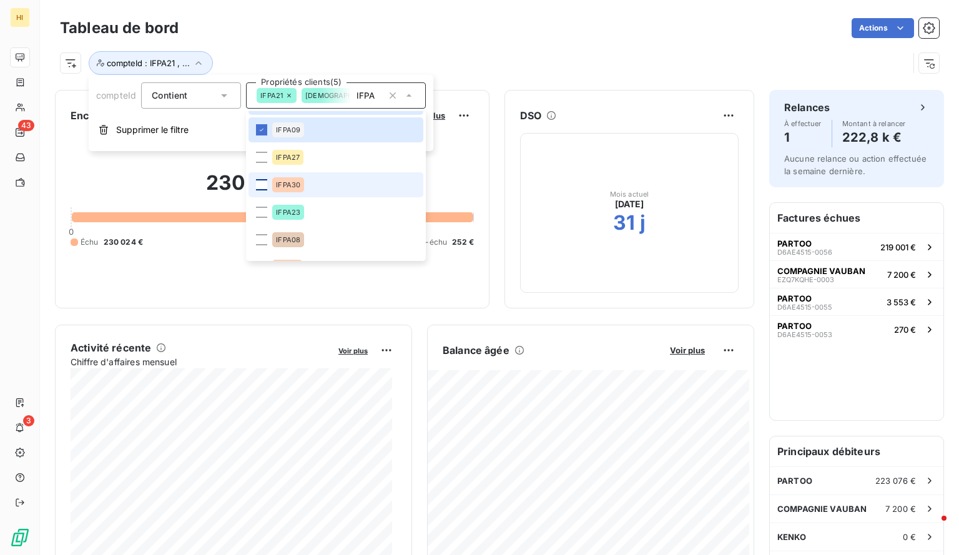
click at [259, 185] on div at bounding box center [261, 184] width 11 height 11
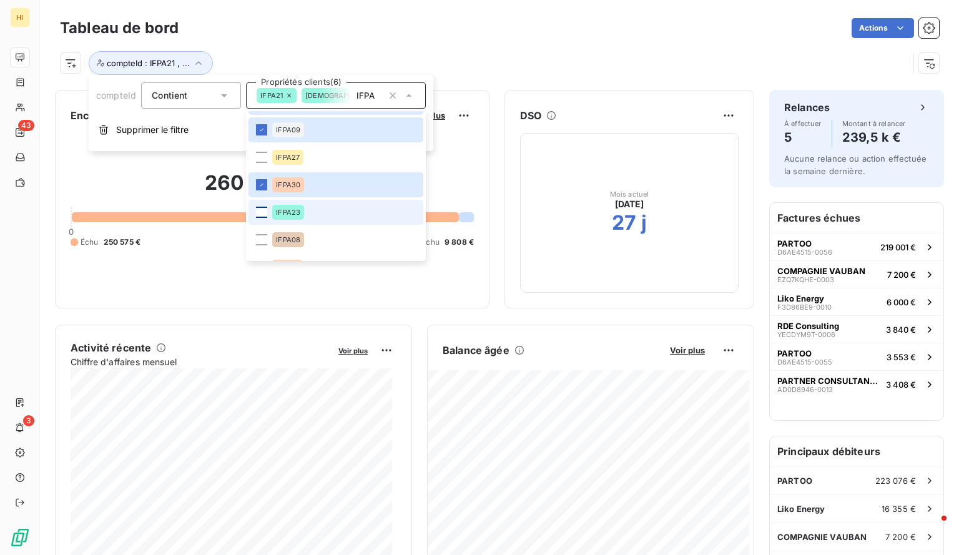
click at [260, 211] on div at bounding box center [261, 212] width 11 height 11
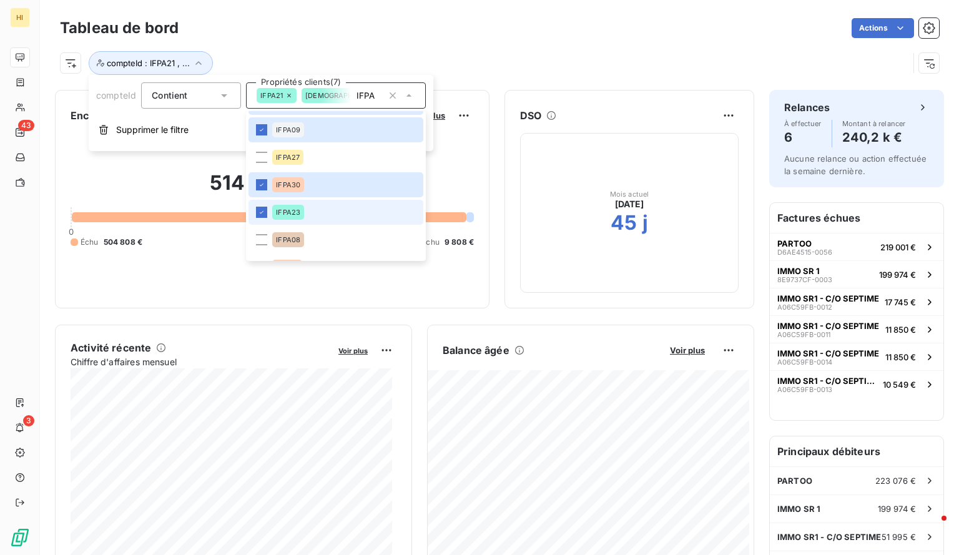
scroll to position [189, 0]
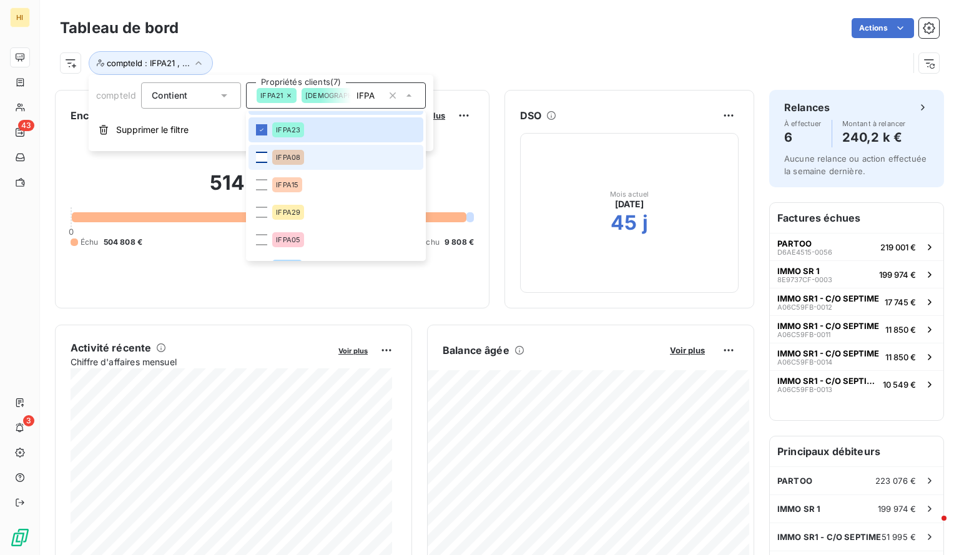
click at [263, 159] on div at bounding box center [261, 157] width 11 height 11
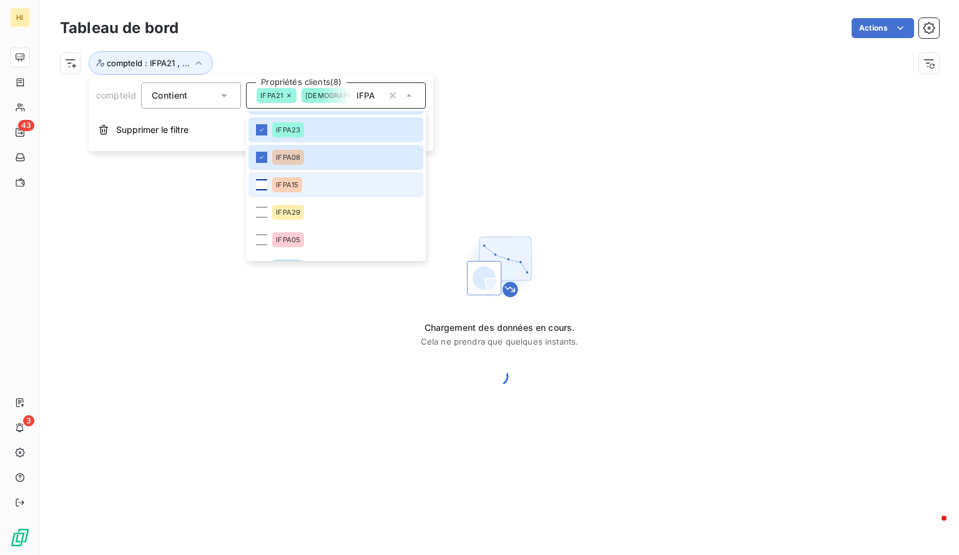
click at [265, 186] on div at bounding box center [261, 184] width 11 height 11
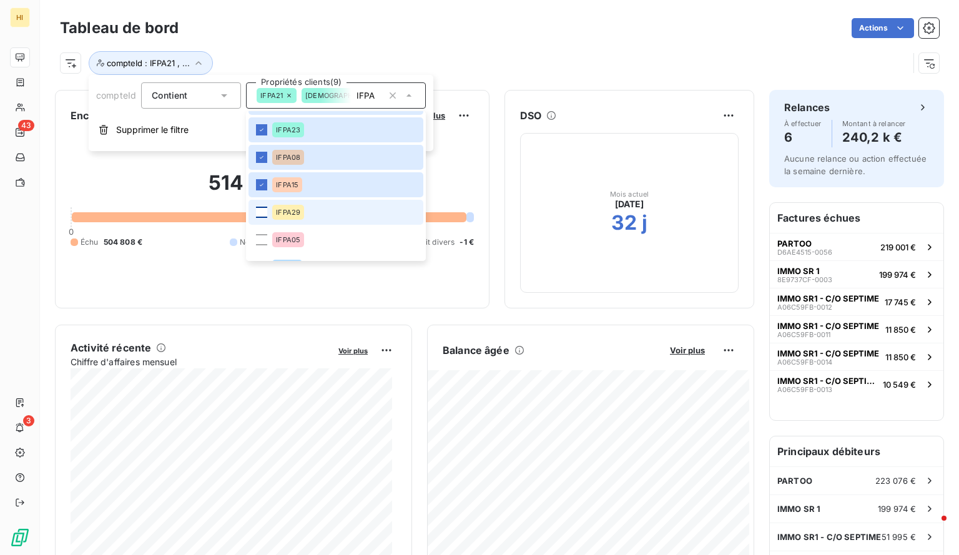
click at [261, 215] on div at bounding box center [261, 212] width 11 height 11
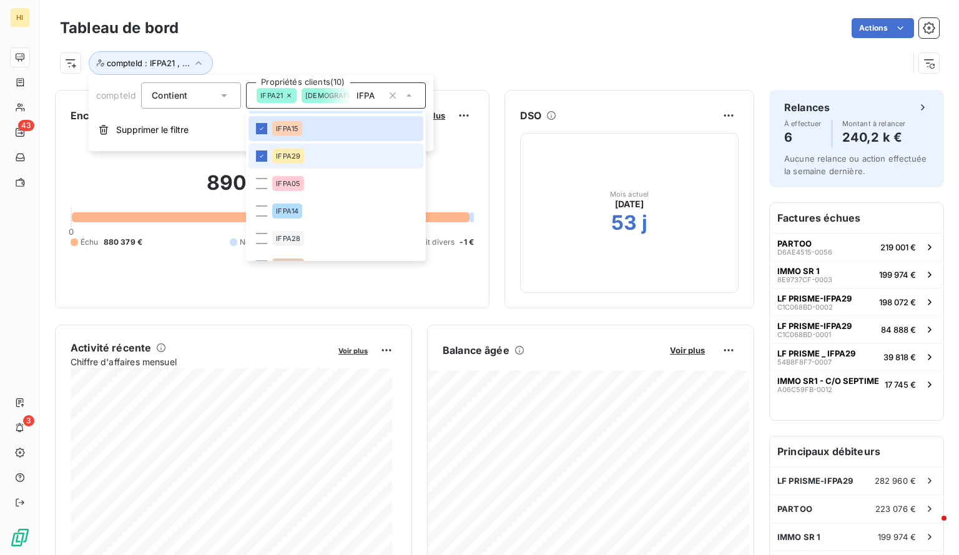
scroll to position [245, 0]
click at [262, 181] on div at bounding box center [261, 182] width 11 height 11
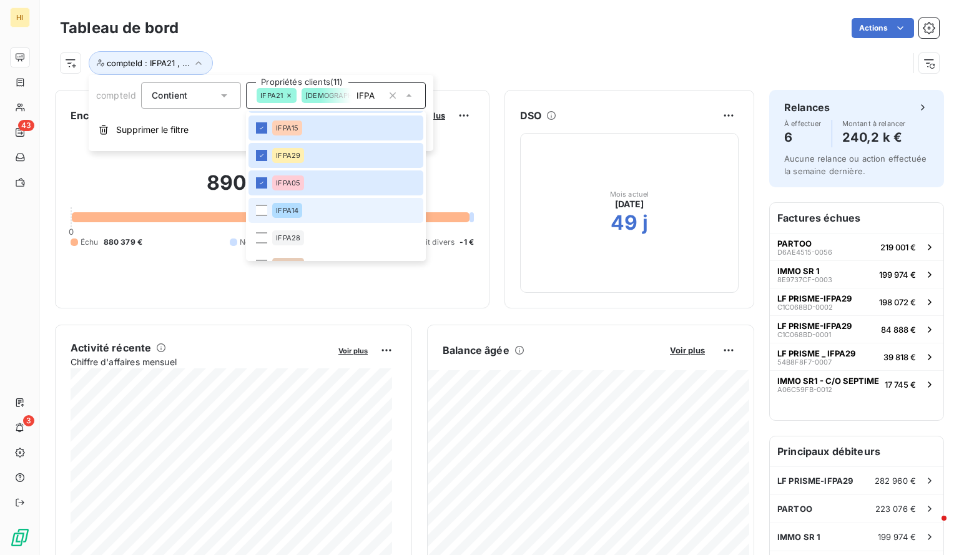
click at [259, 217] on li "IFPA14" at bounding box center [336, 210] width 175 height 25
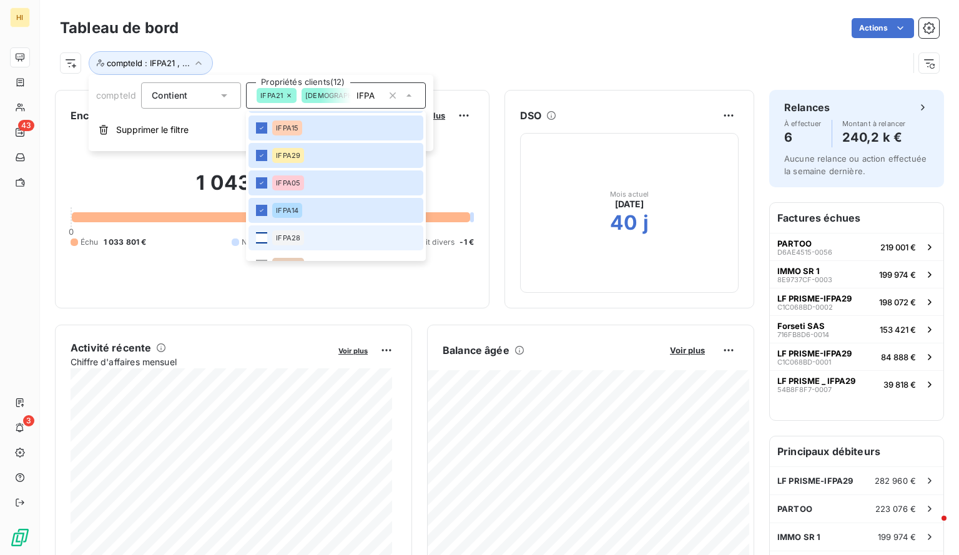
click at [261, 239] on div at bounding box center [261, 237] width 11 height 11
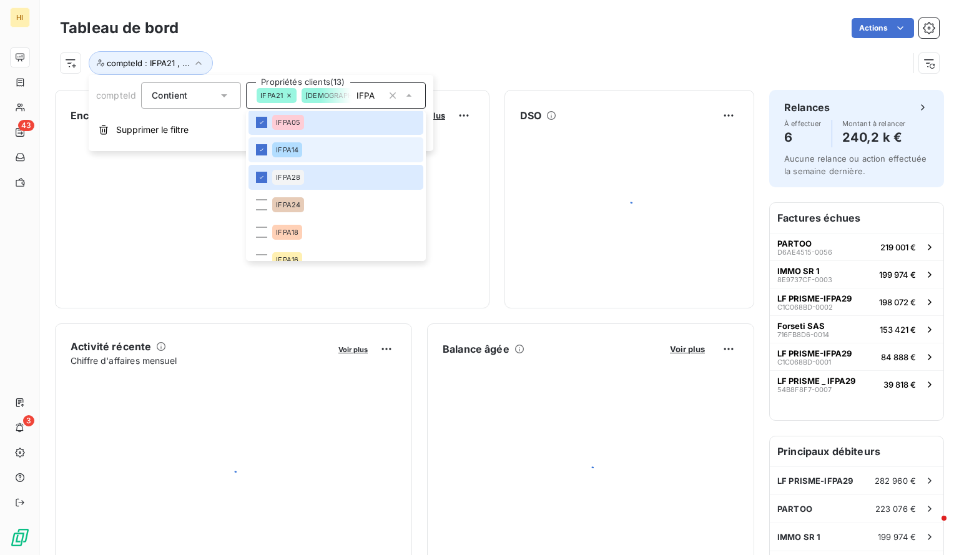
scroll to position [312, 0]
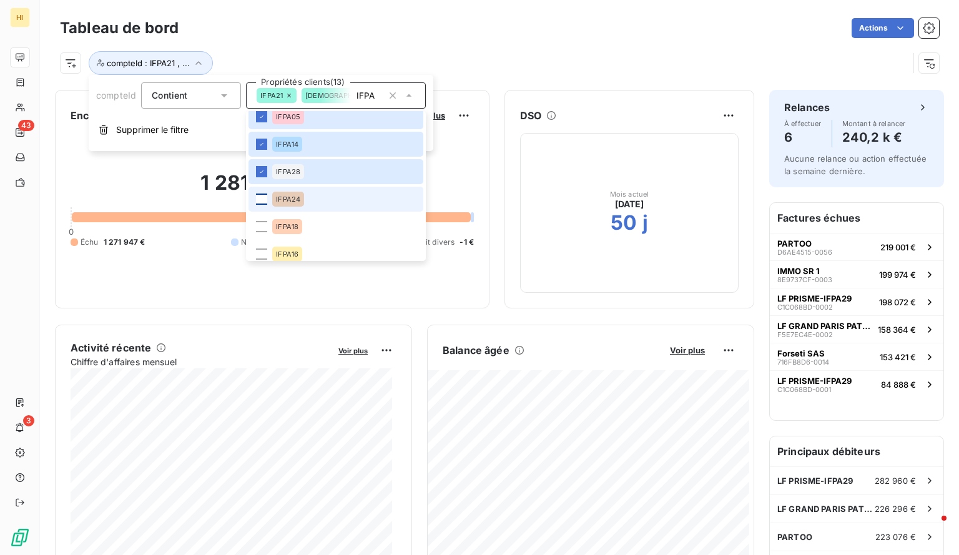
click at [260, 197] on div at bounding box center [261, 199] width 11 height 11
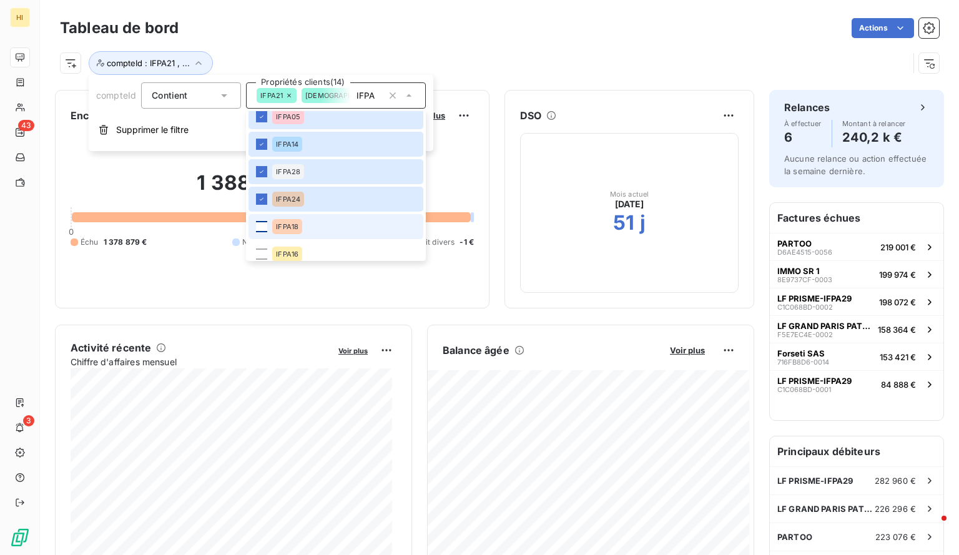
click at [259, 224] on div at bounding box center [261, 226] width 11 height 11
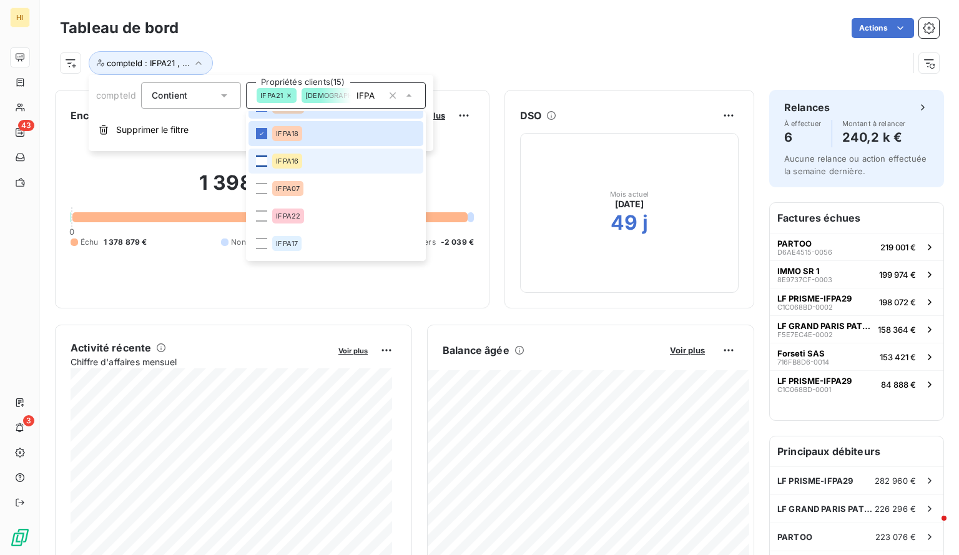
click at [261, 163] on div at bounding box center [261, 161] width 11 height 11
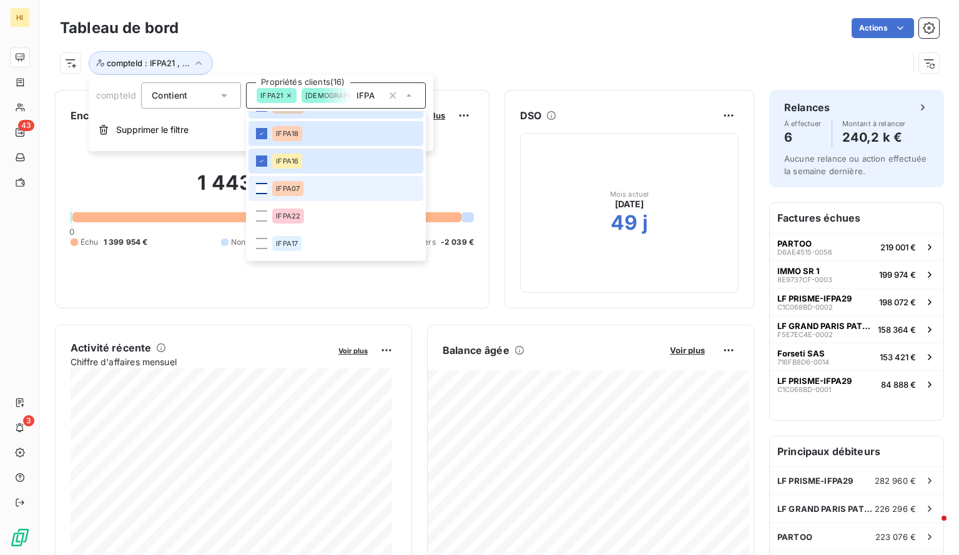
click at [260, 187] on div at bounding box center [261, 188] width 11 height 11
click at [265, 222] on li "IFPA22" at bounding box center [336, 216] width 175 height 25
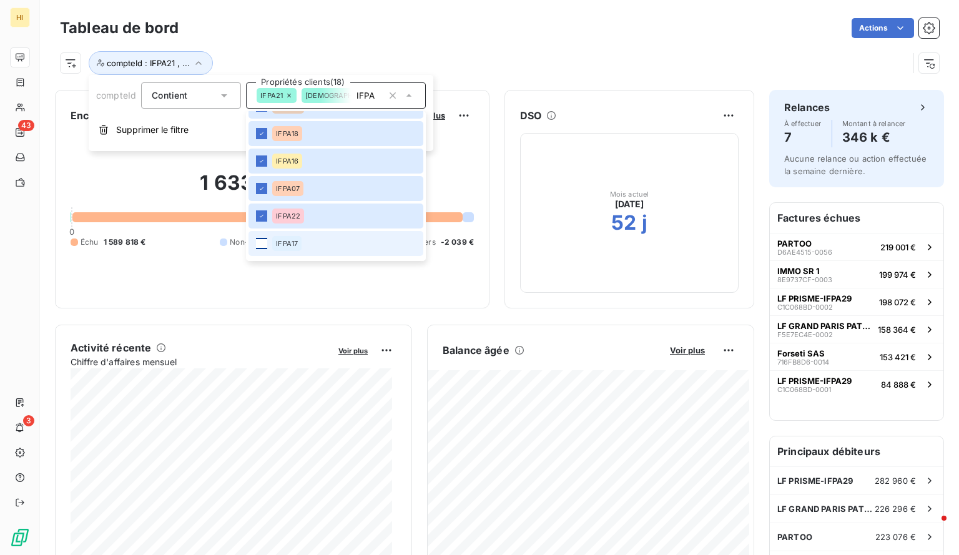
click at [265, 243] on div at bounding box center [261, 243] width 11 height 11
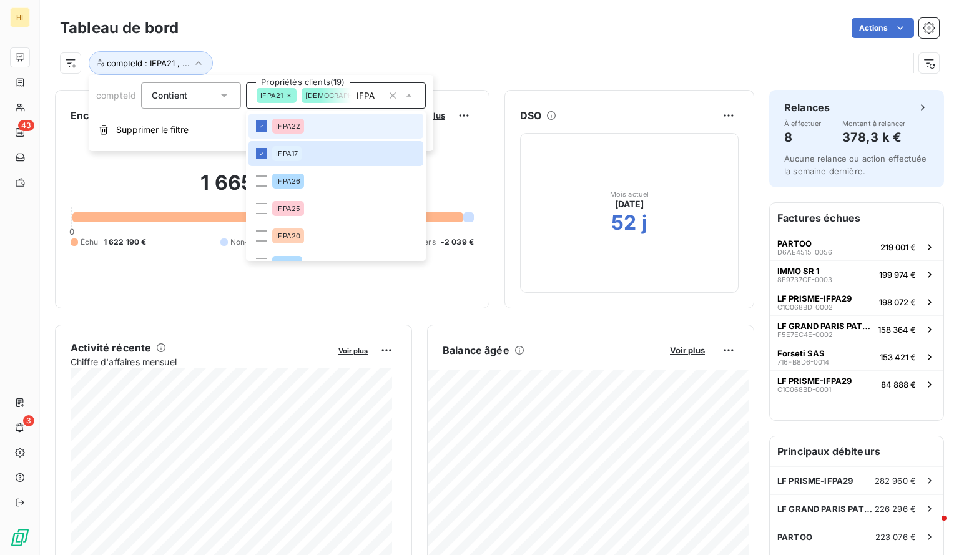
scroll to position [506, 0]
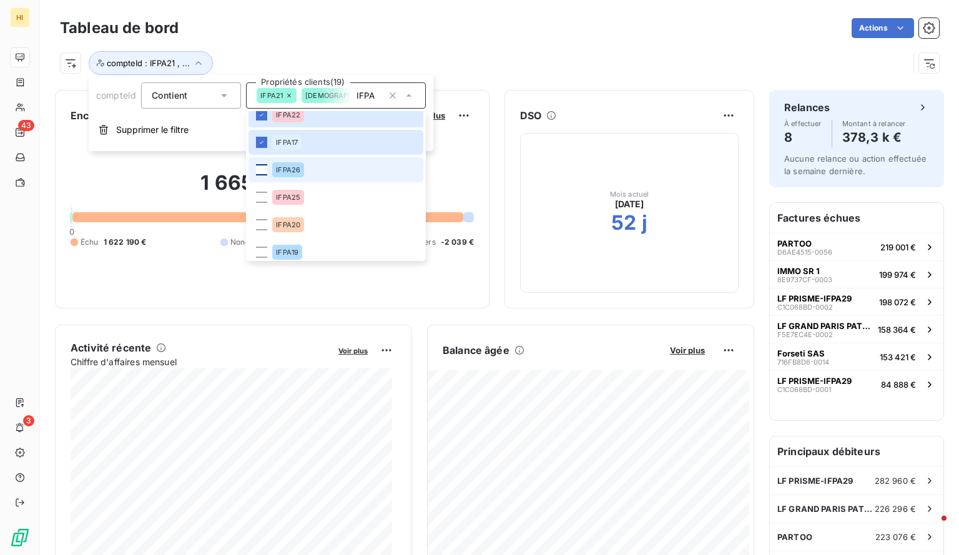
click at [261, 169] on div at bounding box center [261, 169] width 11 height 11
click at [261, 196] on div at bounding box center [261, 197] width 11 height 11
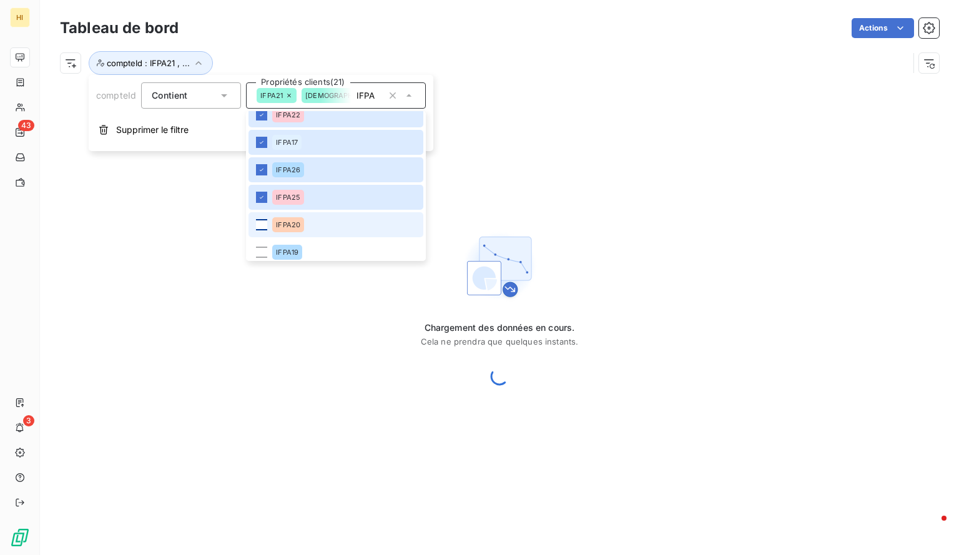
click at [262, 223] on div at bounding box center [261, 224] width 11 height 11
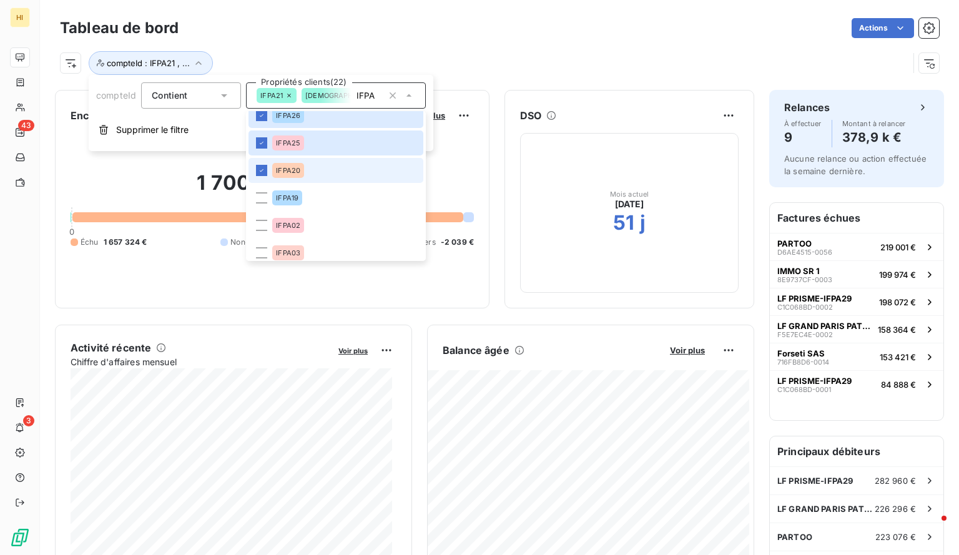
scroll to position [563, 0]
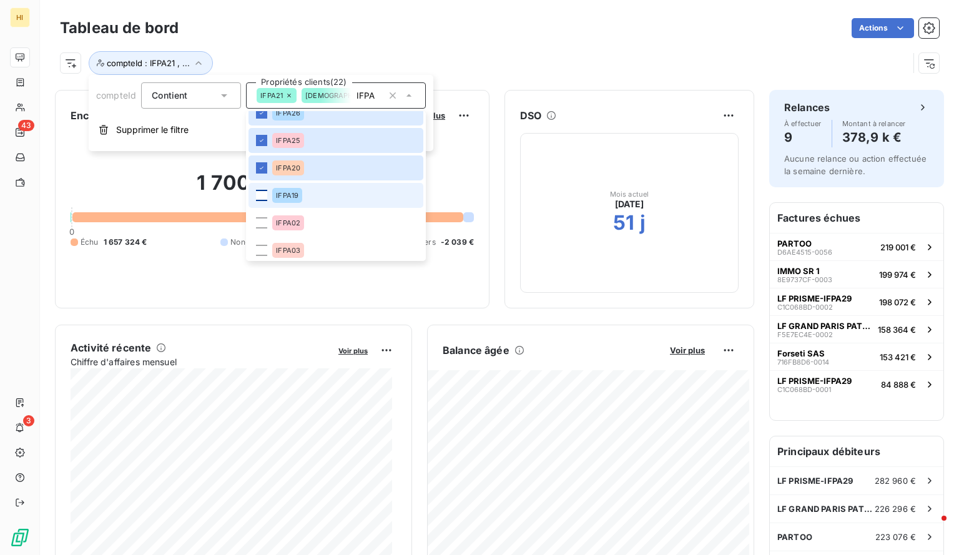
click at [260, 194] on div at bounding box center [261, 195] width 11 height 11
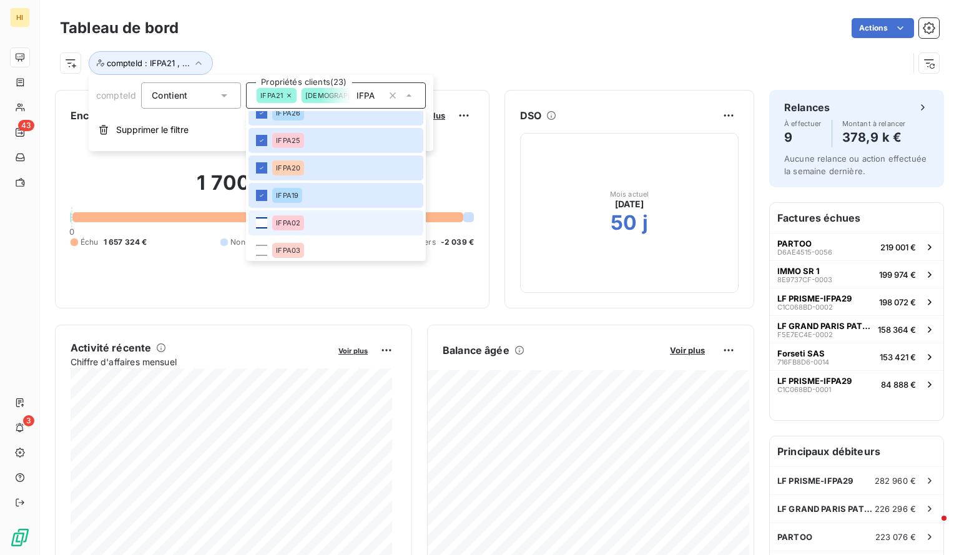
click at [261, 220] on div at bounding box center [261, 222] width 11 height 11
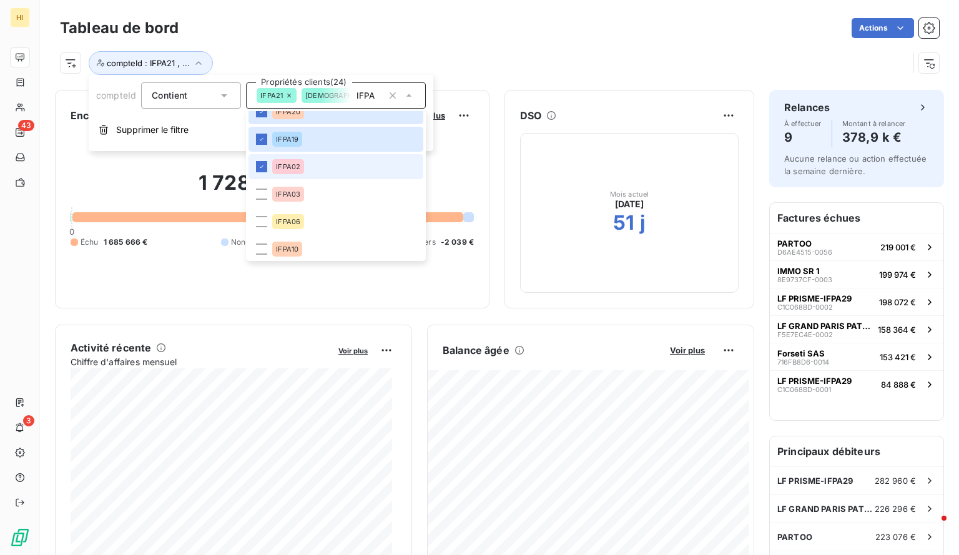
scroll to position [623, 0]
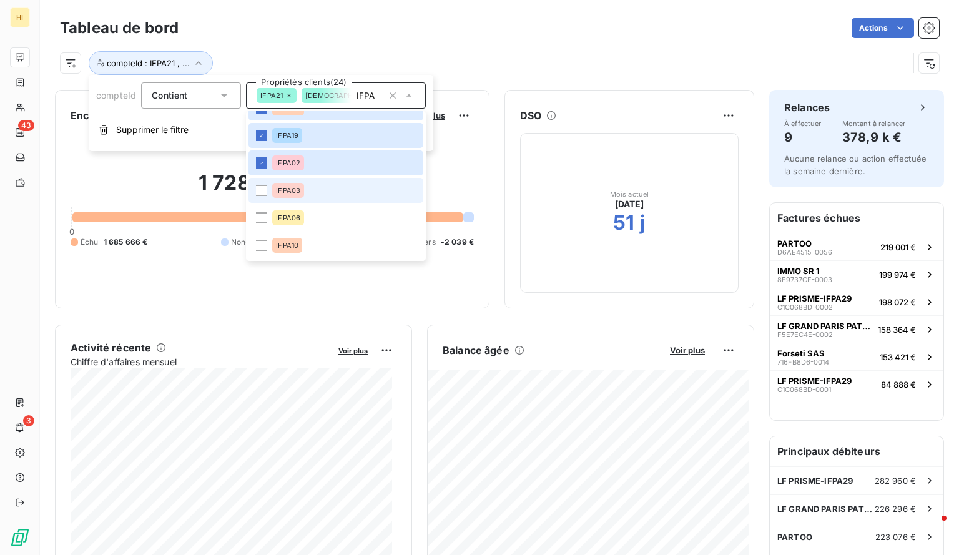
click at [259, 196] on div at bounding box center [261, 190] width 11 height 11
click at [262, 219] on div at bounding box center [261, 217] width 11 height 11
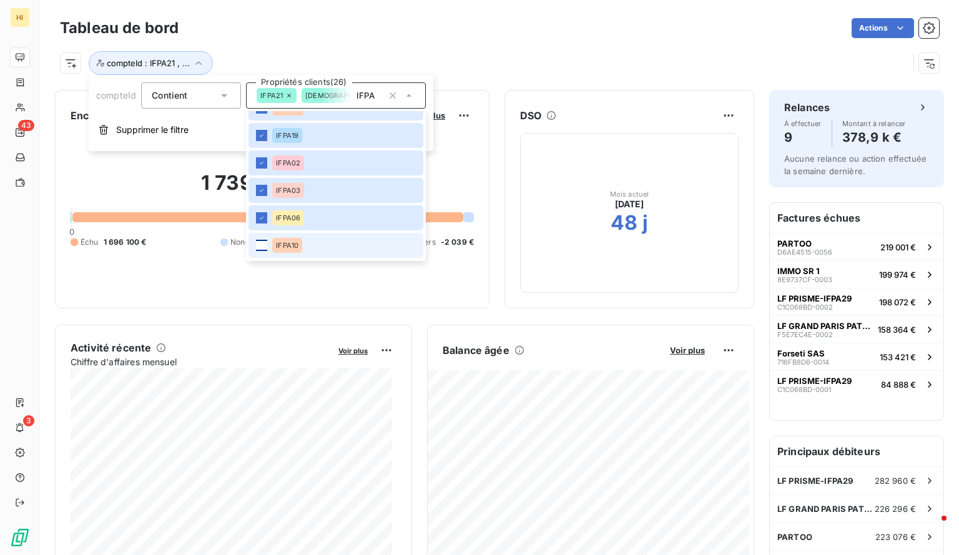
click at [262, 240] on div at bounding box center [261, 245] width 11 height 11
click at [260, 243] on div at bounding box center [261, 245] width 11 height 11
click at [366, 37] on div "Actions" at bounding box center [567, 28] width 746 height 20
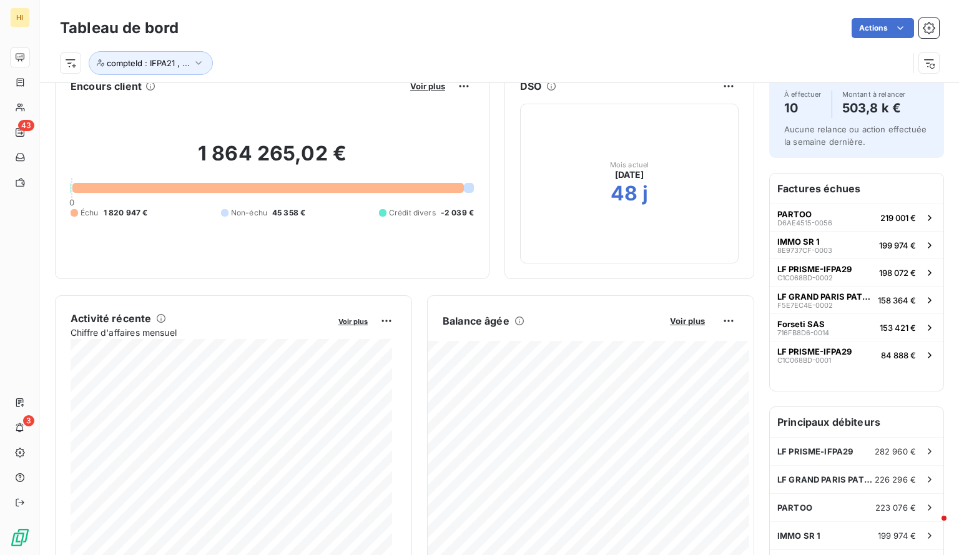
scroll to position [31, 0]
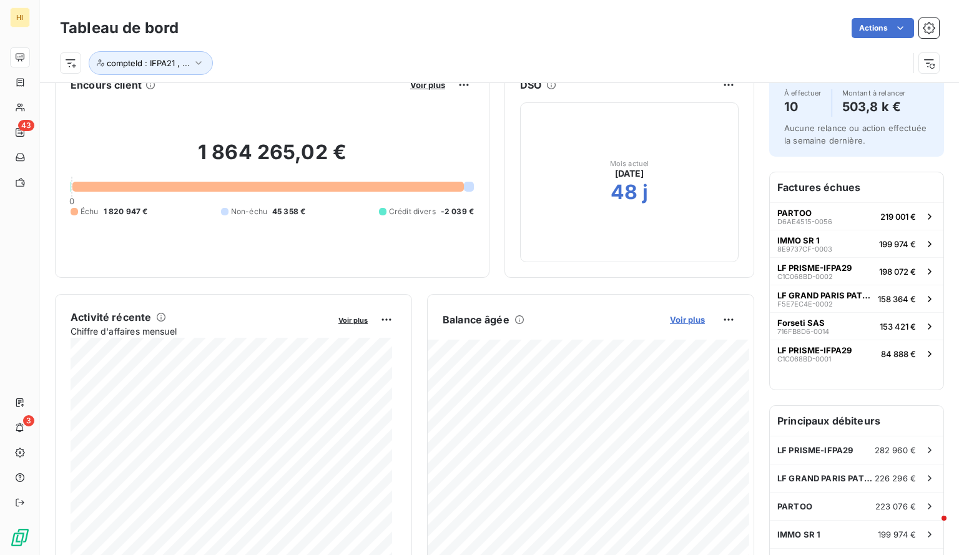
click at [675, 315] on span "Voir plus" at bounding box center [687, 320] width 35 height 10
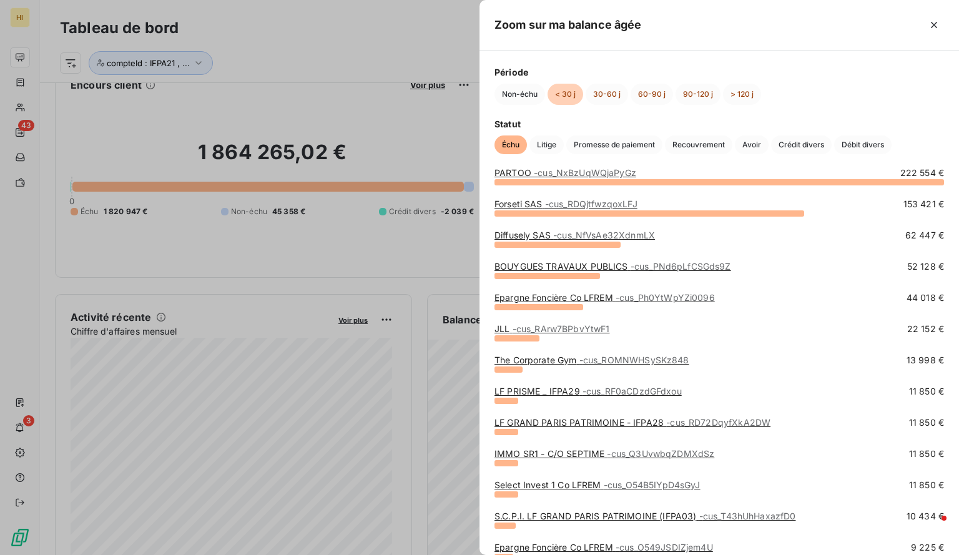
scroll to position [0, 0]
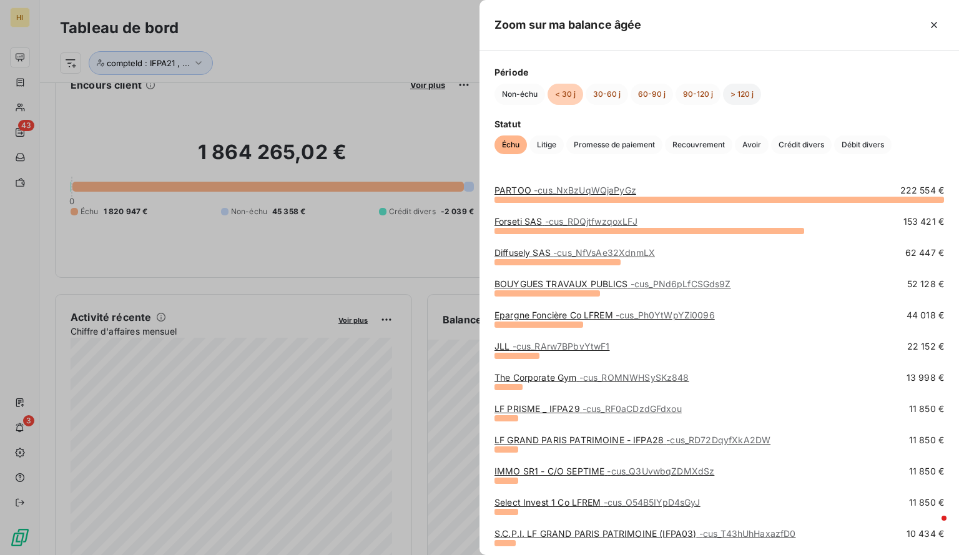
click at [743, 93] on button "> 120 j" at bounding box center [742, 94] width 38 height 21
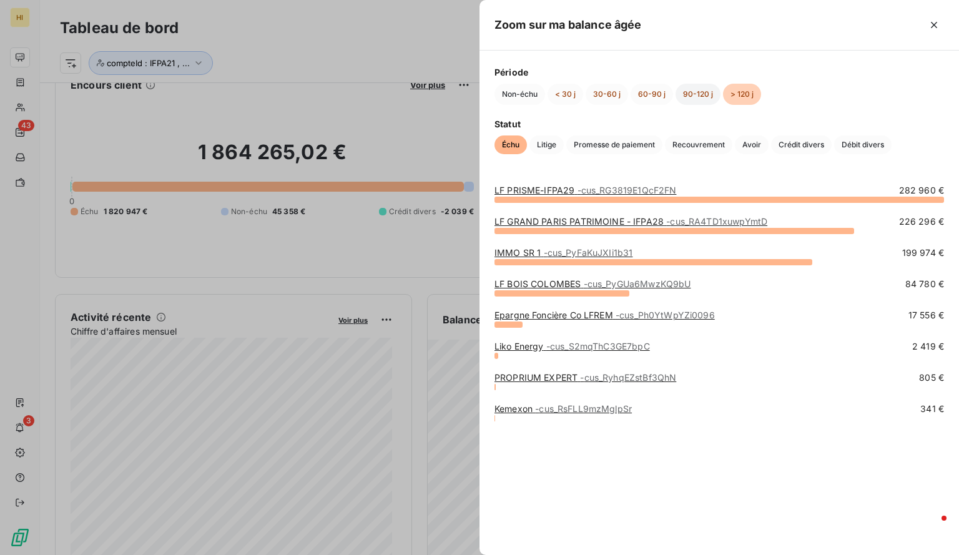
click at [696, 92] on button "90-120 j" at bounding box center [698, 94] width 45 height 21
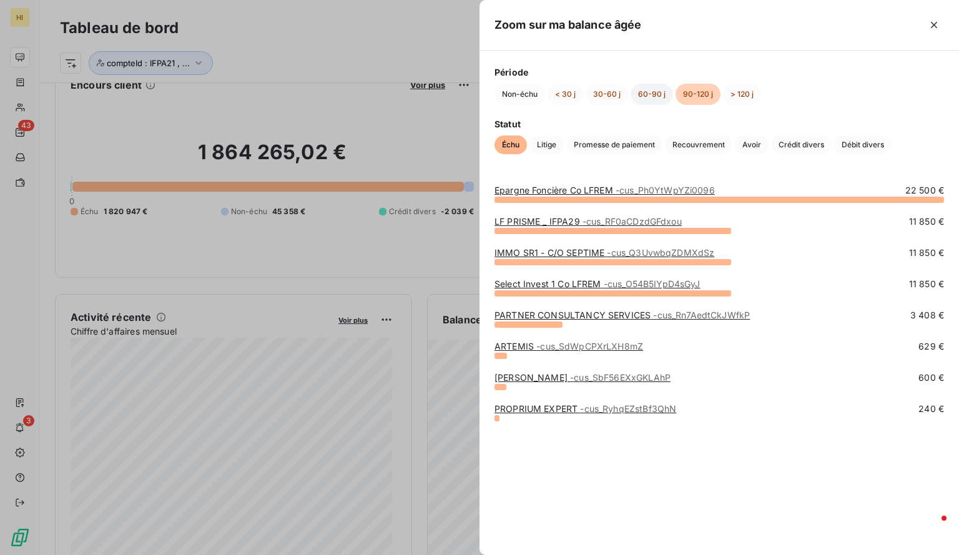
click at [651, 91] on button "60-90 j" at bounding box center [652, 94] width 42 height 21
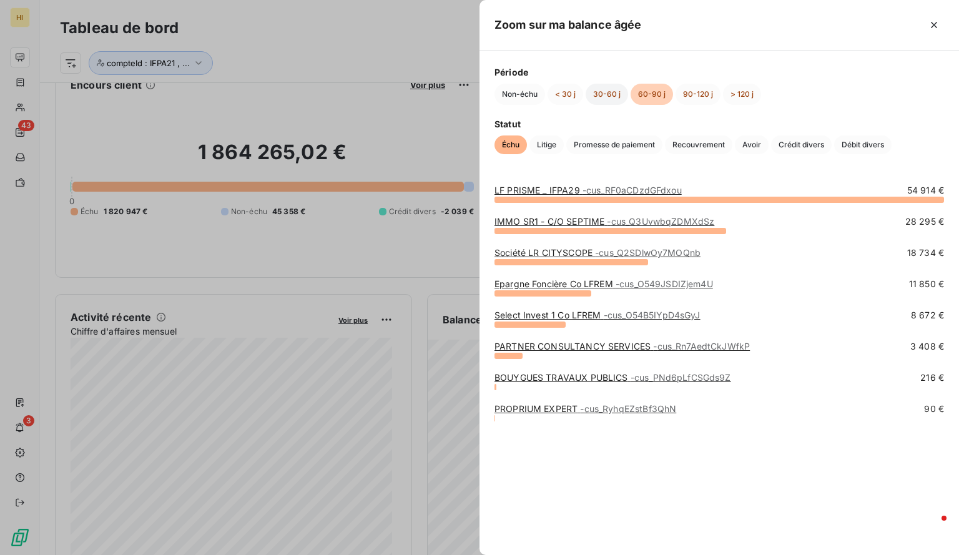
click at [609, 89] on button "30-60 j" at bounding box center [607, 94] width 42 height 21
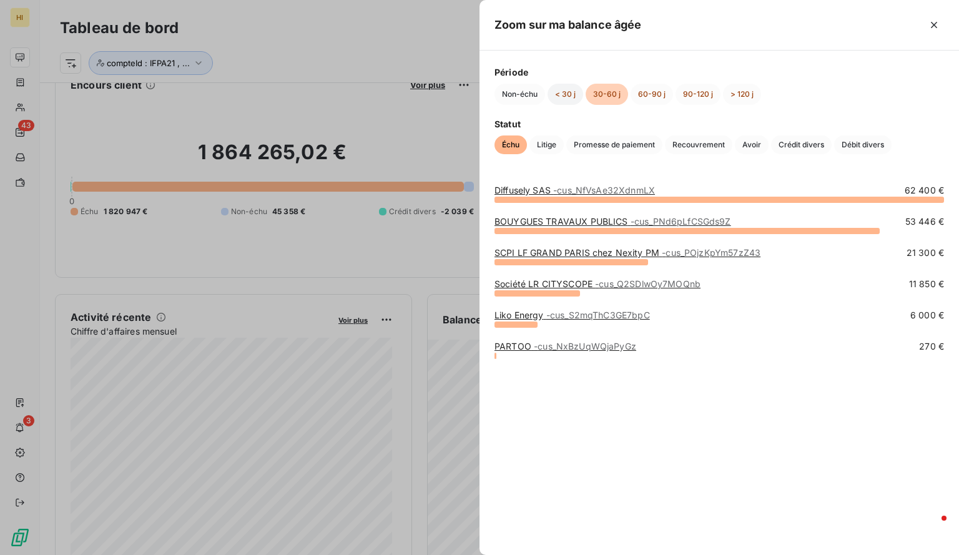
click at [570, 102] on button "< 30 j" at bounding box center [566, 94] width 36 height 21
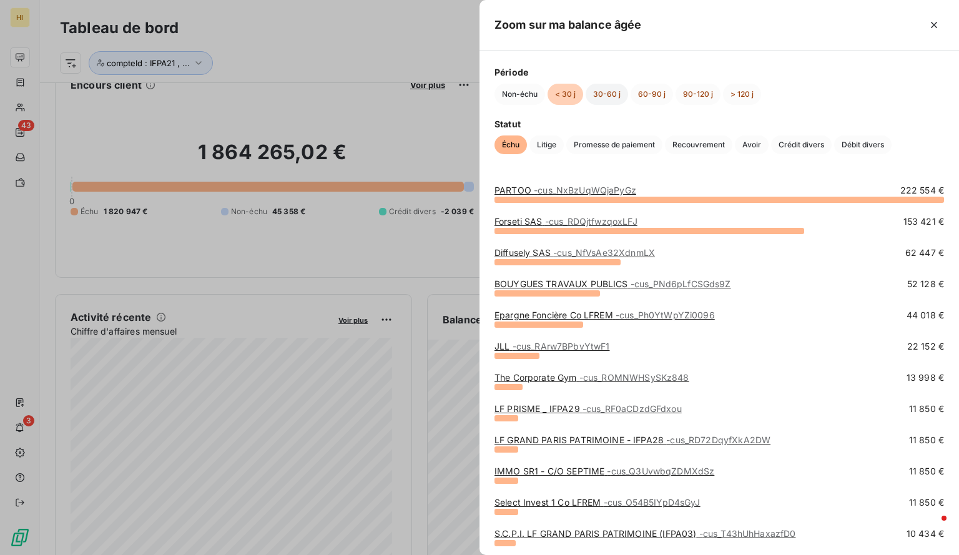
click at [602, 93] on button "30-60 j" at bounding box center [607, 94] width 42 height 21
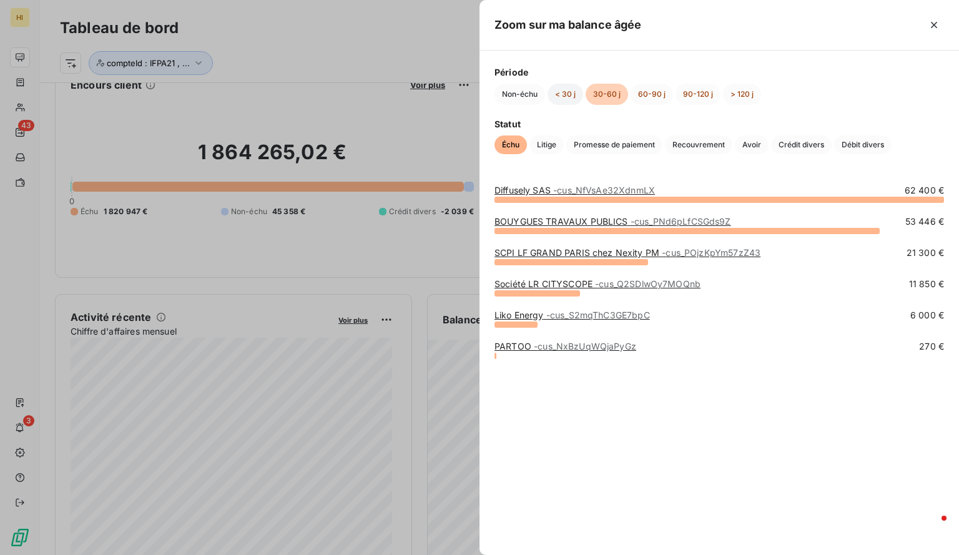
click at [562, 96] on button "< 30 j" at bounding box center [566, 94] width 36 height 21
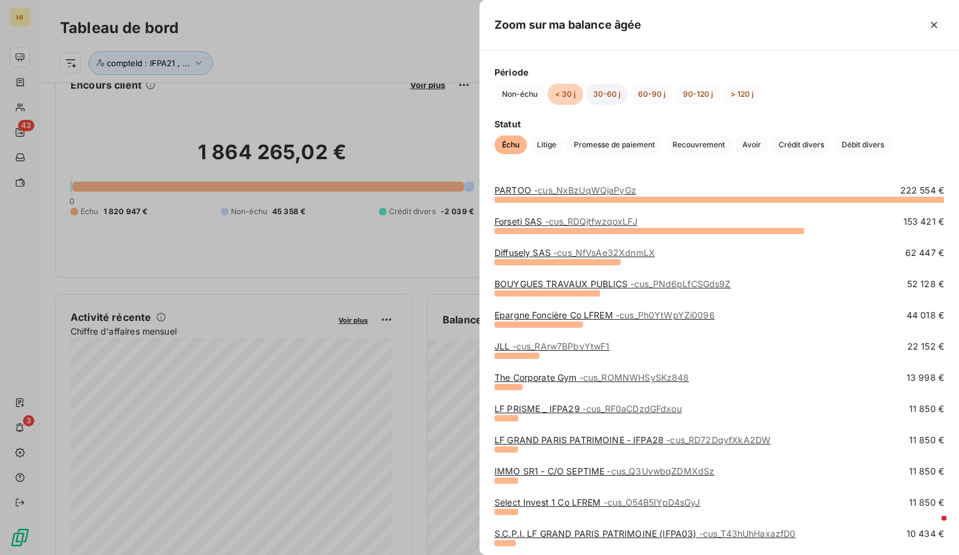
click at [603, 93] on button "30-60 j" at bounding box center [607, 94] width 42 height 21
